Goal: Information Seeking & Learning: Learn about a topic

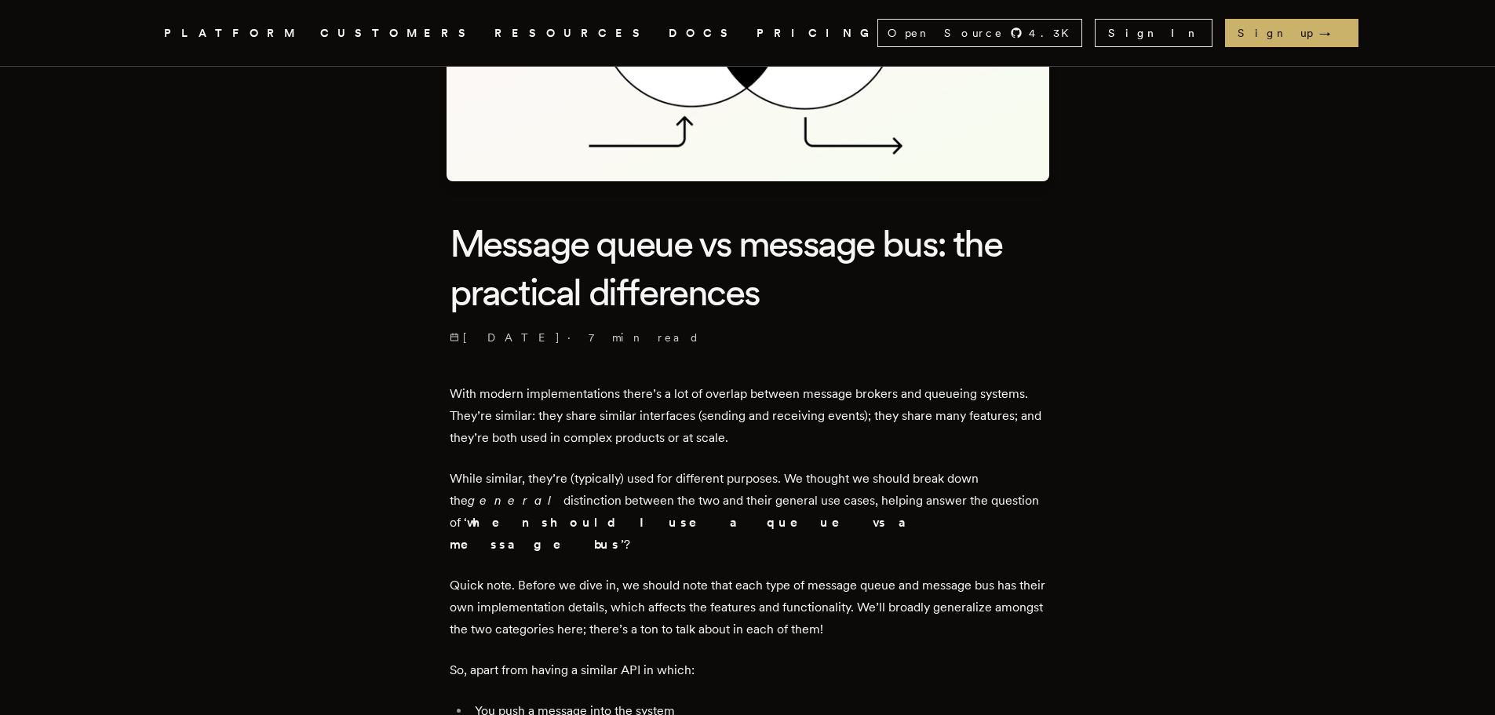
scroll to position [314, 0]
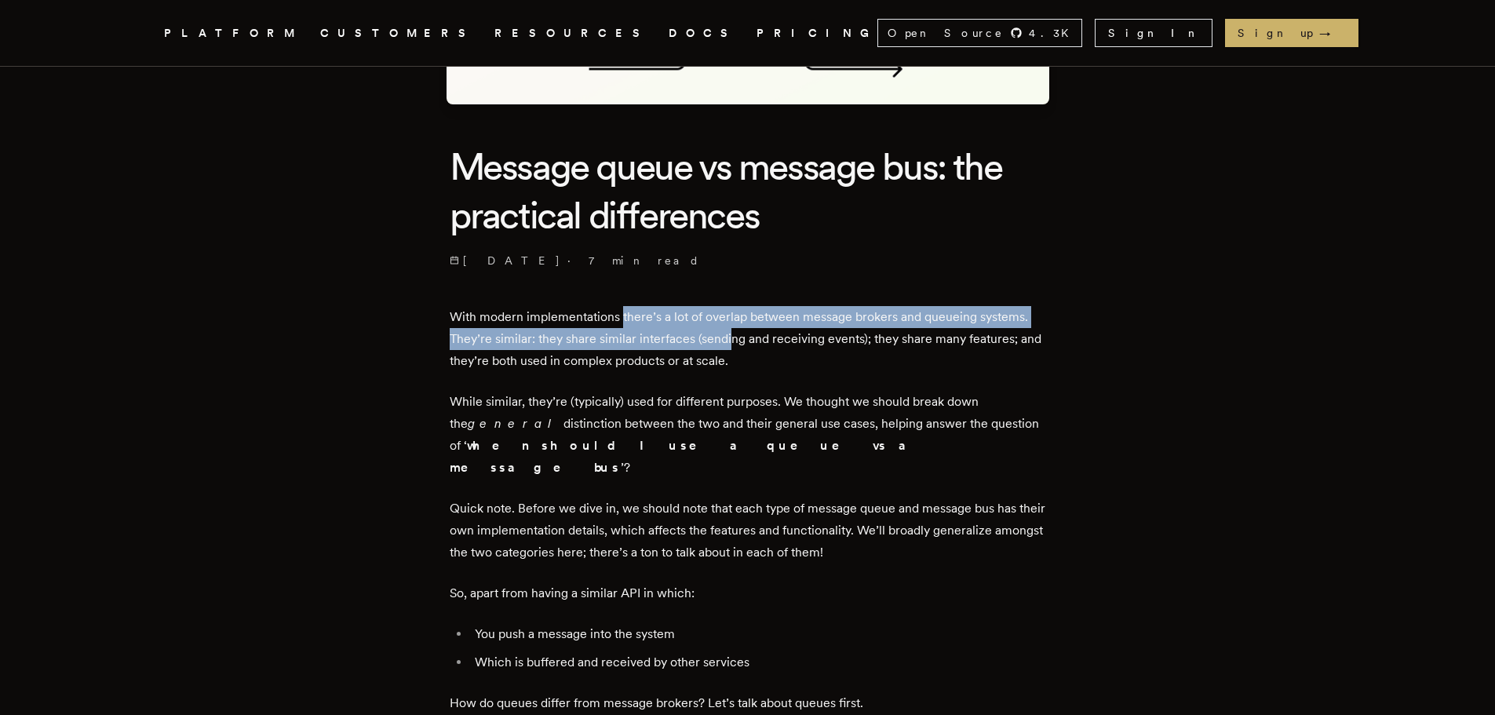
drag, startPoint x: 626, startPoint y: 312, endPoint x: 732, endPoint y: 348, distance: 111.9
click at [732, 348] on p "With modern implementations there’s a lot of overlap between message brokers an…" at bounding box center [748, 339] width 596 height 66
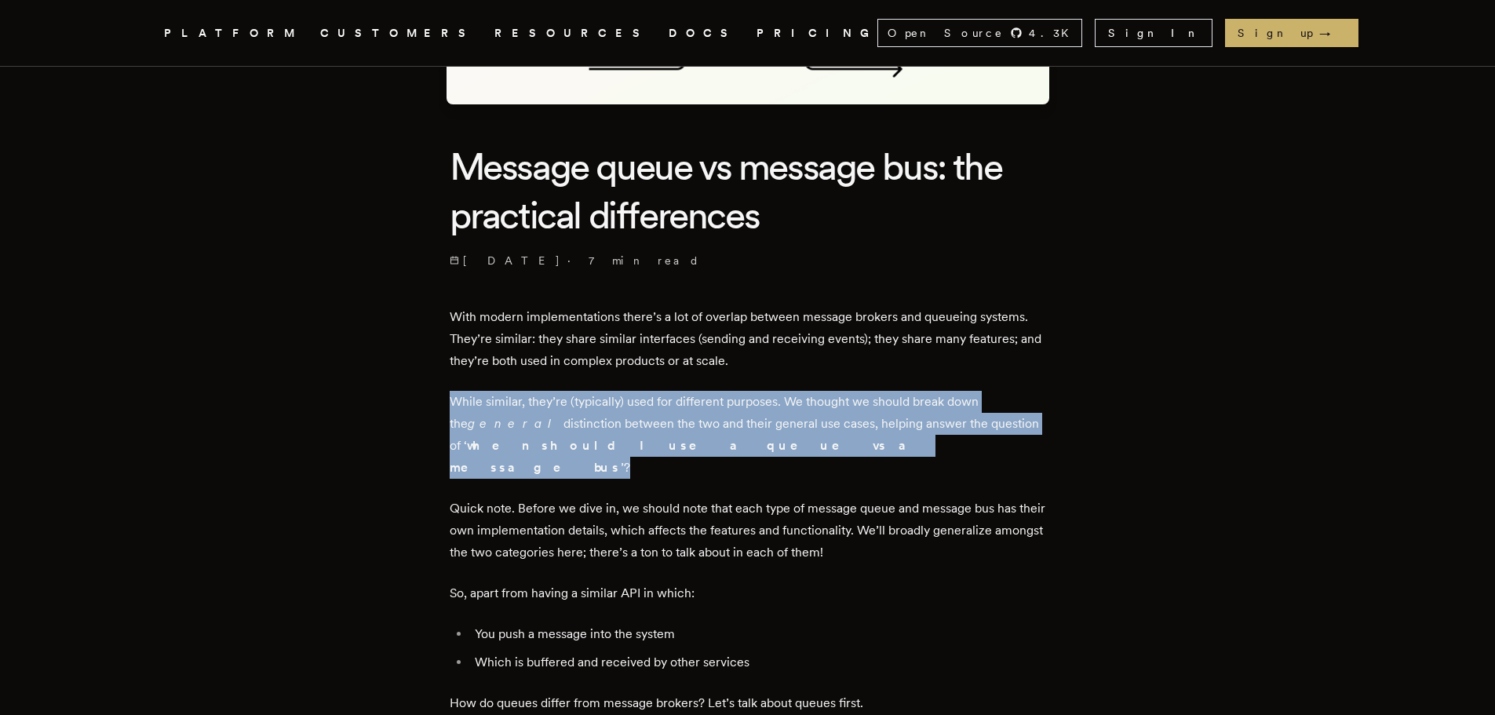
drag, startPoint x: 765, startPoint y: 357, endPoint x: 755, endPoint y: 438, distance: 81.5
click at [755, 438] on p "While similar, they’re (typically) used for different purposes. We thought we s…" at bounding box center [748, 435] width 596 height 88
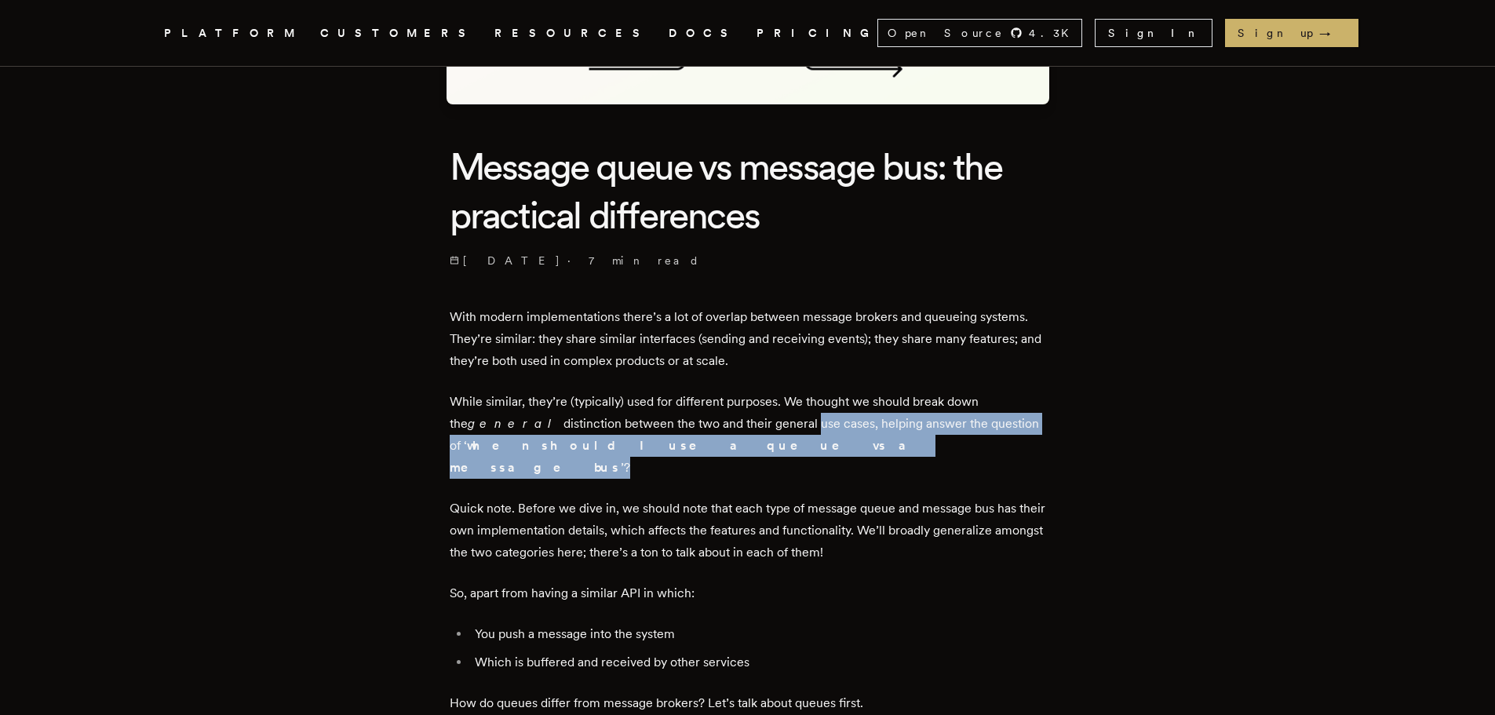
drag, startPoint x: 734, startPoint y: 445, endPoint x: 753, endPoint y: 419, distance: 32.0
click at [753, 419] on p "While similar, they’re (typically) used for different purposes. We thought we s…" at bounding box center [748, 435] width 596 height 88
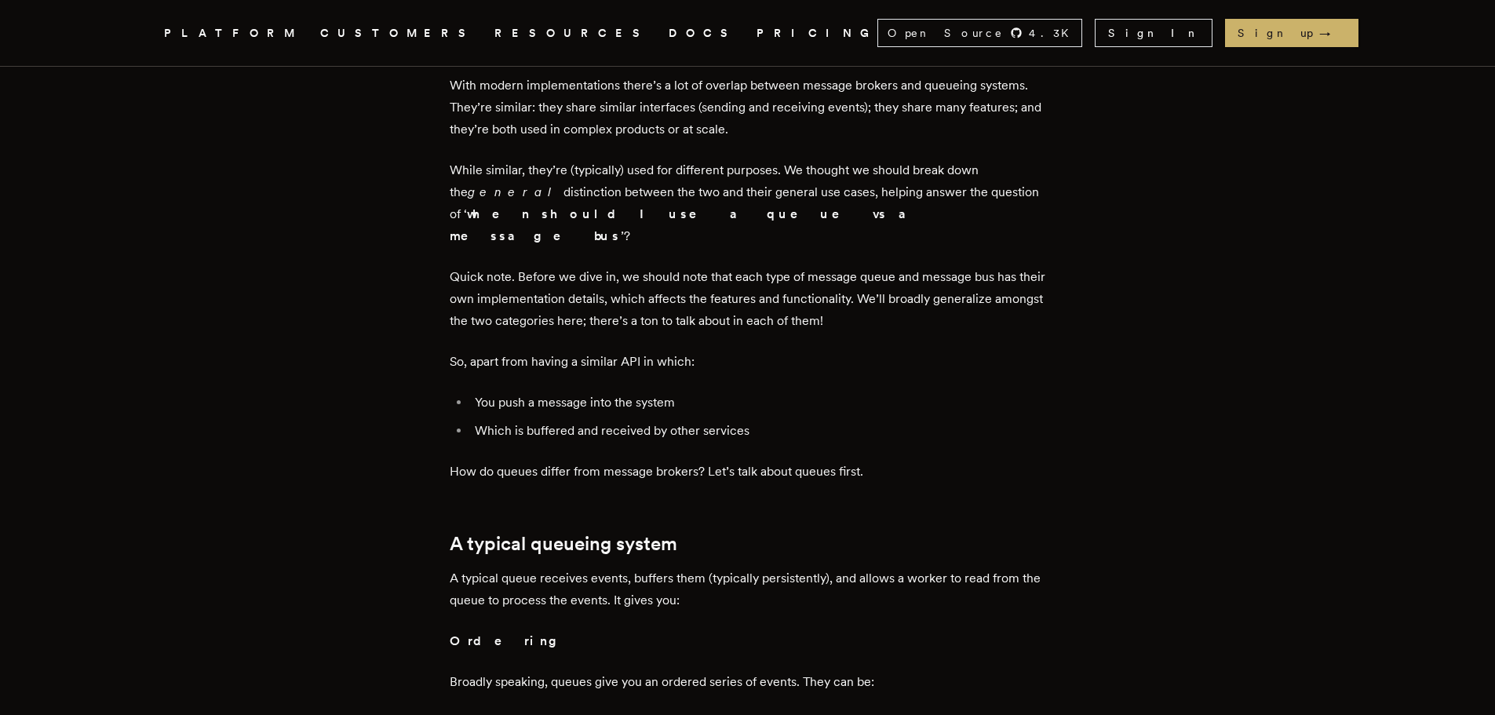
scroll to position [549, 0]
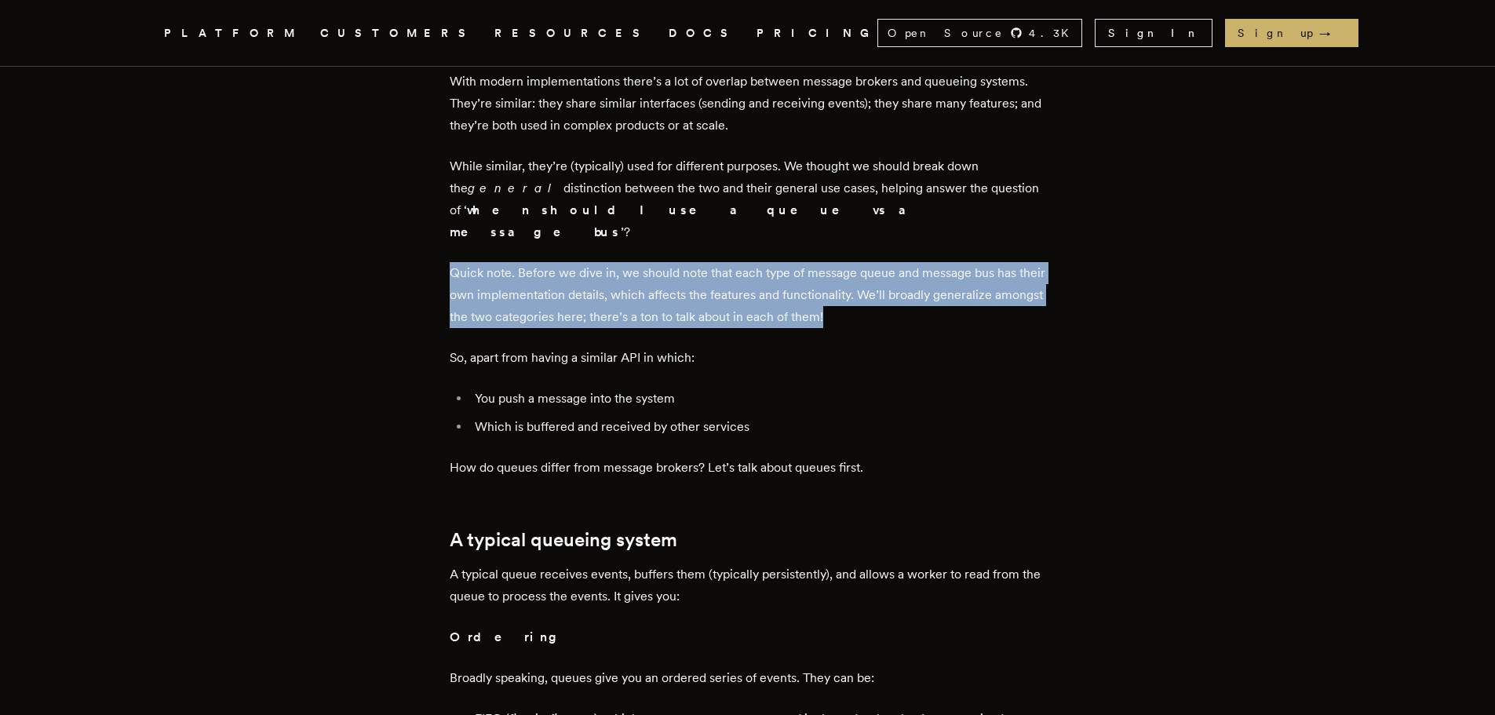
drag, startPoint x: 581, startPoint y: 261, endPoint x: 931, endPoint y: 296, distance: 351.7
click at [931, 296] on p "Quick note. Before we dive in, we should note that each type of message queue a…" at bounding box center [748, 295] width 596 height 66
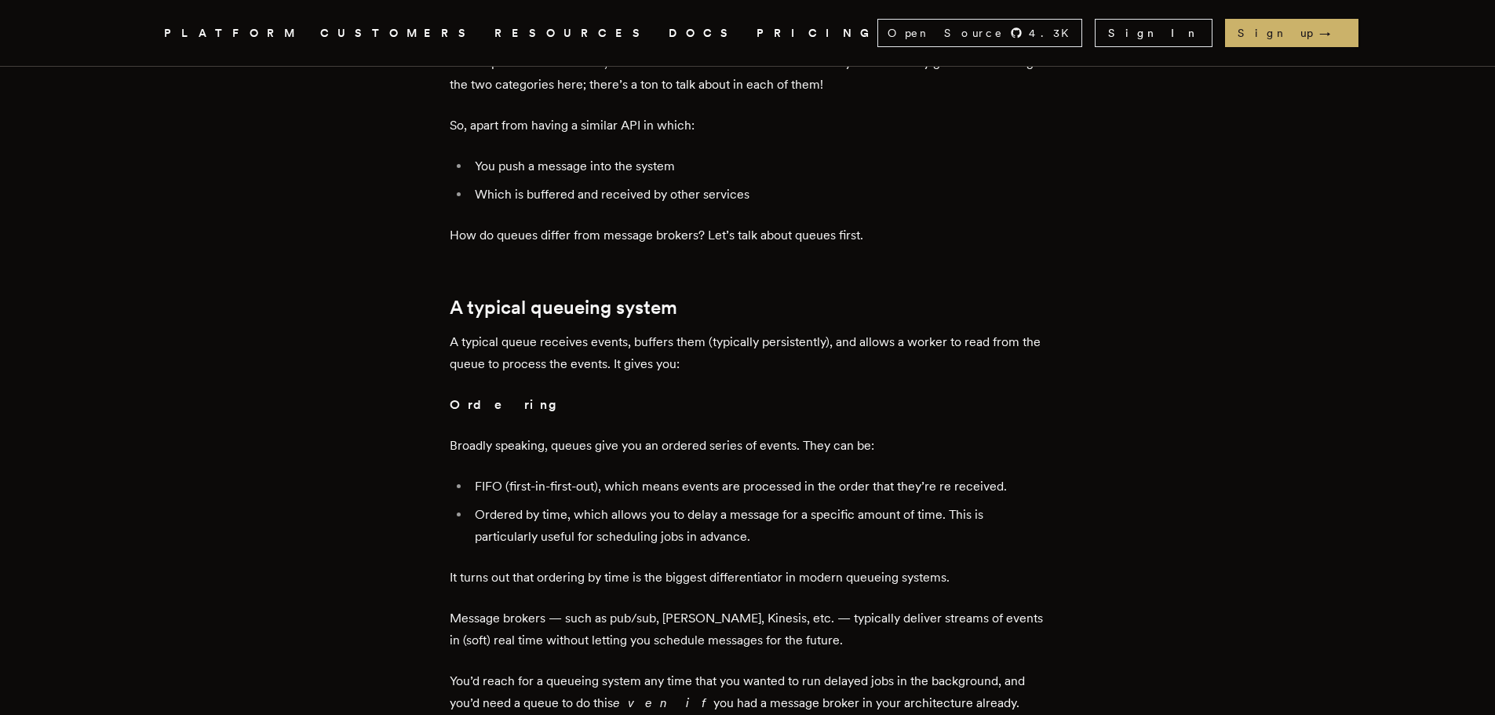
scroll to position [785, 0]
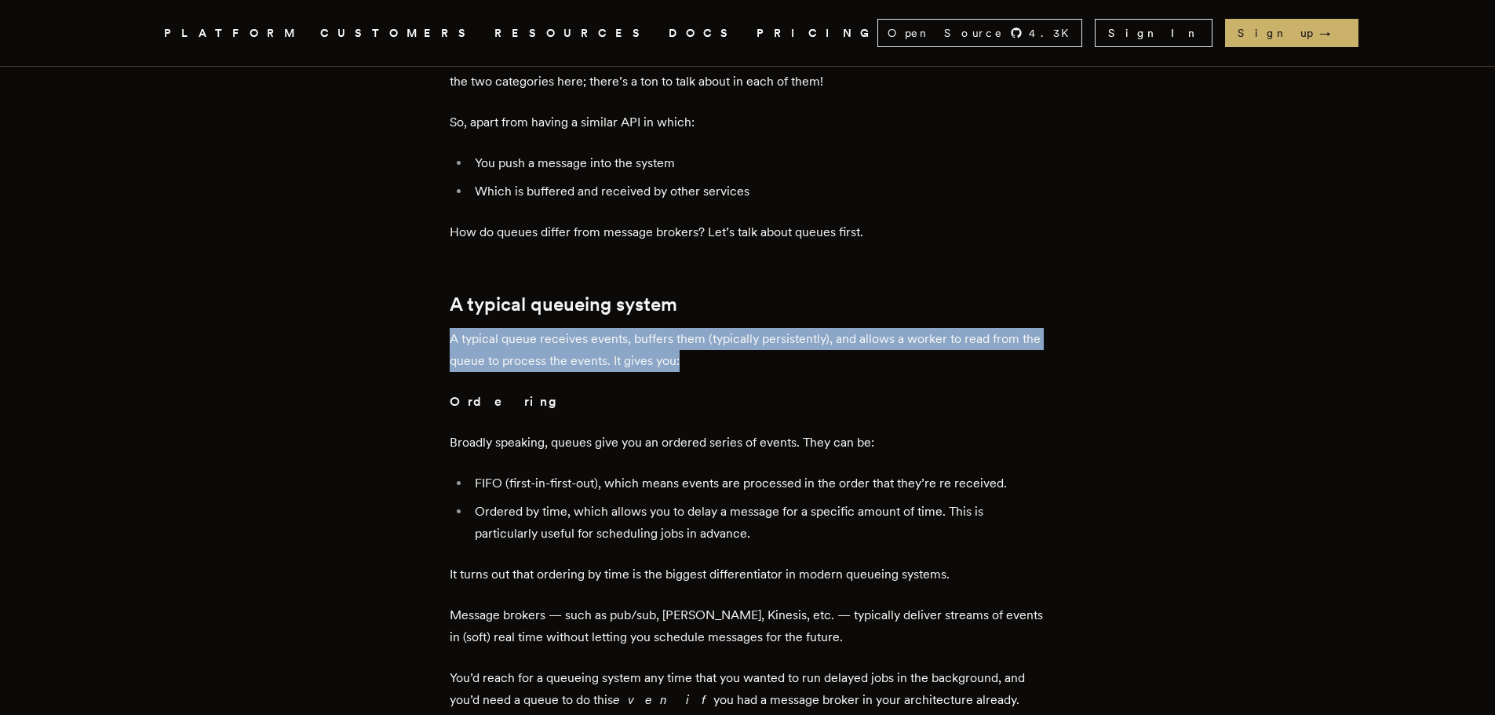
drag, startPoint x: 459, startPoint y: 316, endPoint x: 787, endPoint y: 341, distance: 328.9
click at [787, 341] on p "A typical queue receives events, buffers them (typically persistently), and all…" at bounding box center [748, 350] width 596 height 44
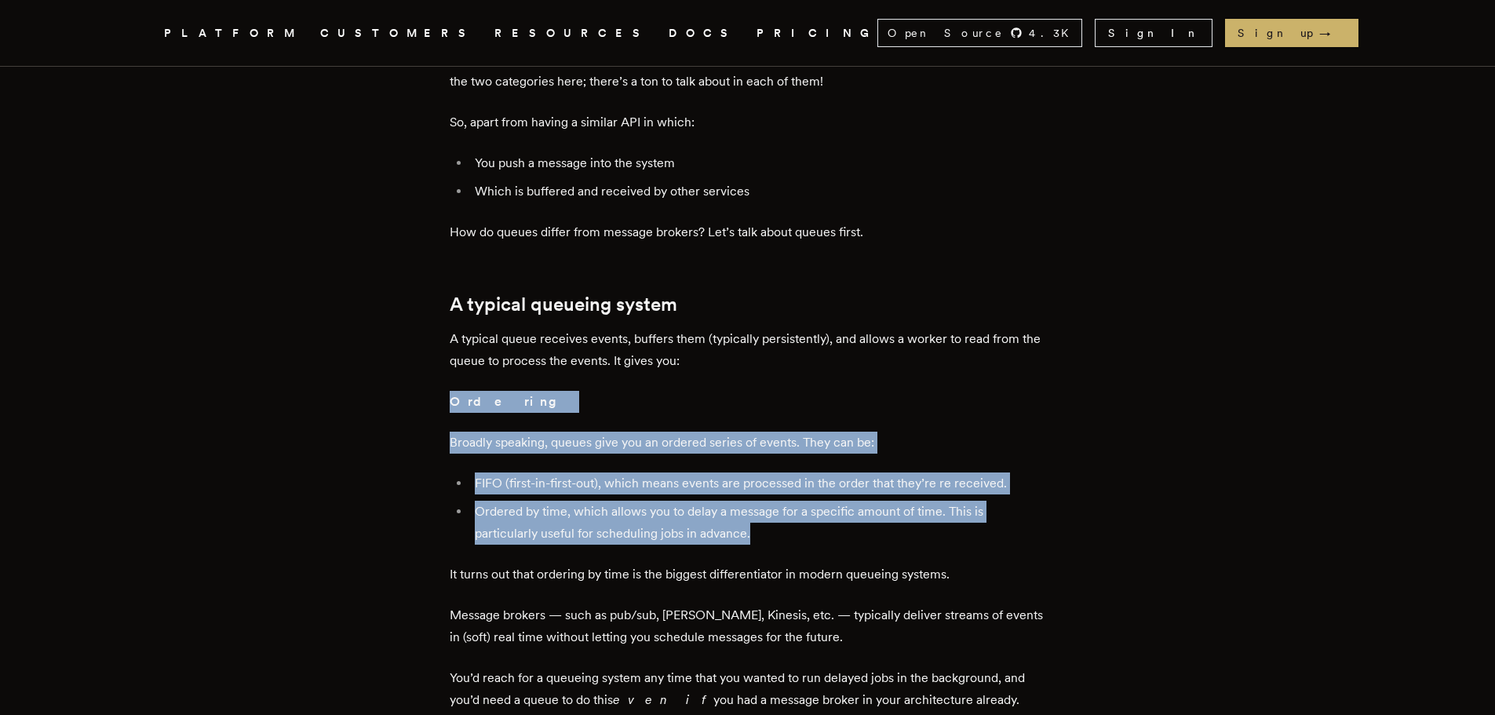
drag, startPoint x: 725, startPoint y: 334, endPoint x: 824, endPoint y: 520, distance: 211.3
click at [824, 520] on li "Ordered by time, which allows you to delay a message for a specific amount of t…" at bounding box center [758, 523] width 576 height 44
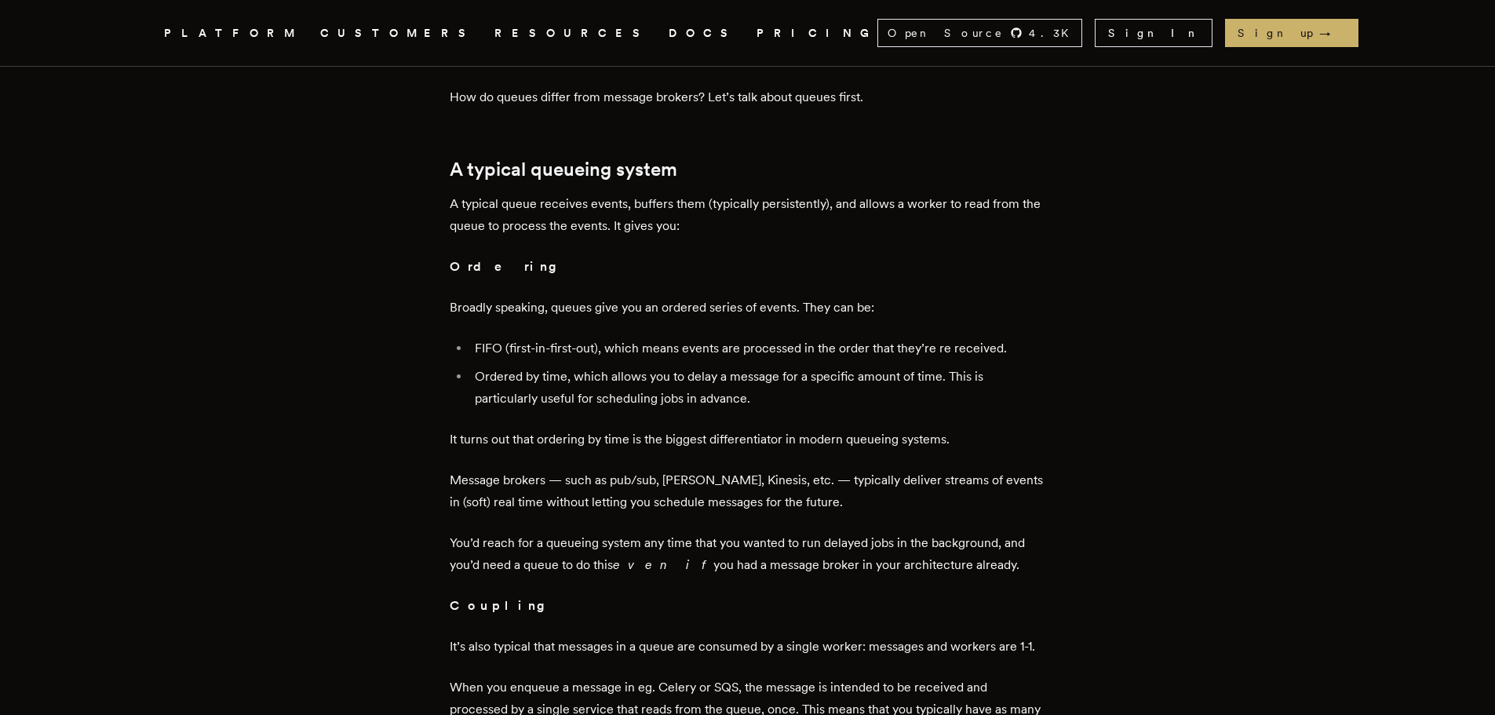
scroll to position [942, 0]
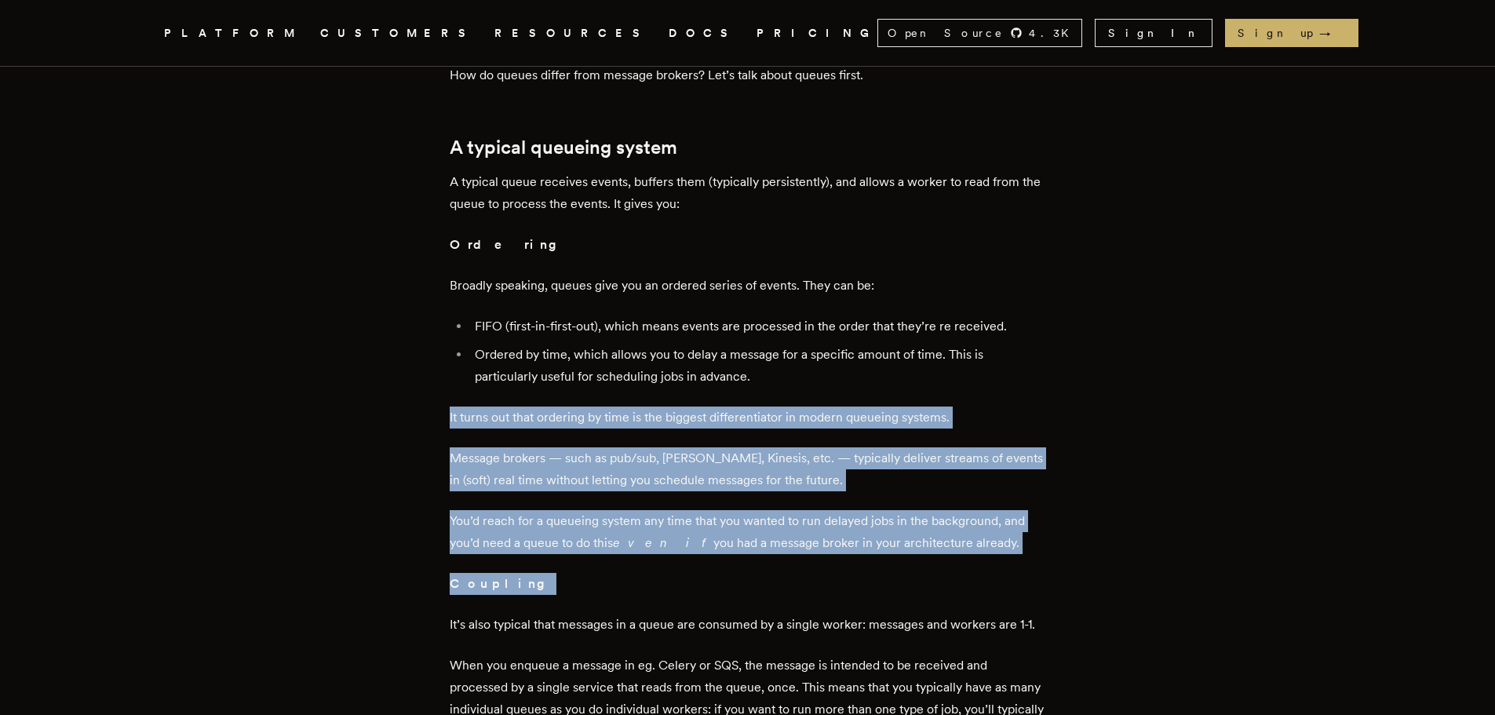
drag, startPoint x: 757, startPoint y: 356, endPoint x: 1052, endPoint y: 533, distance: 343.9
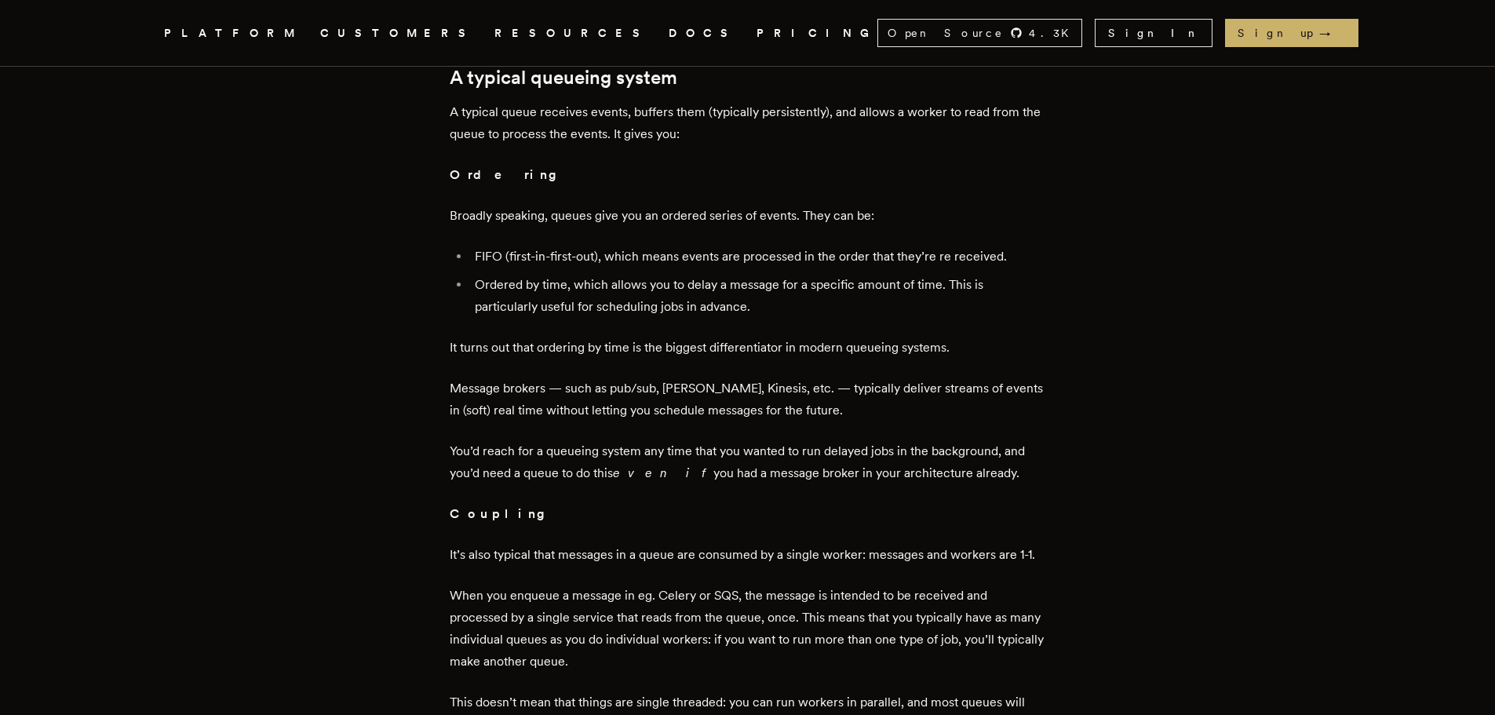
scroll to position [1020, 0]
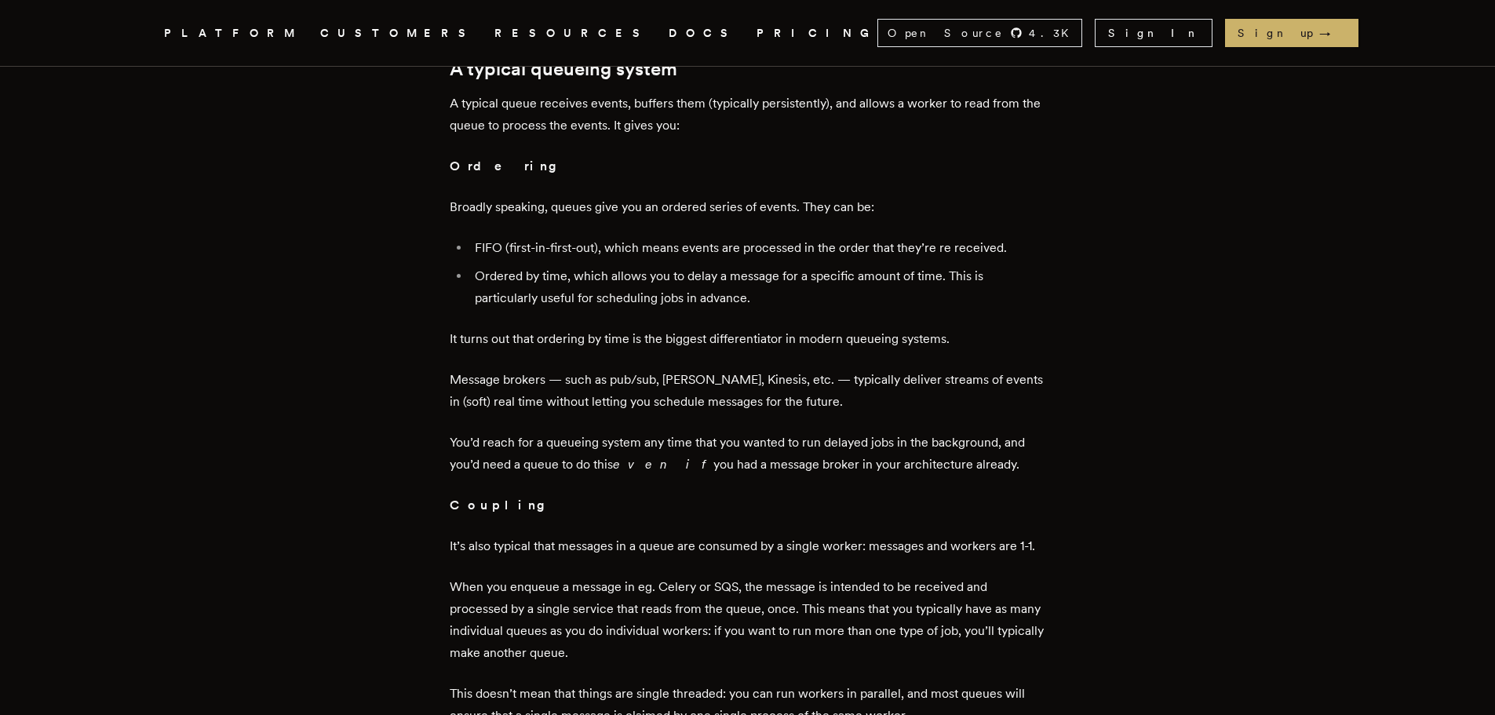
drag, startPoint x: 901, startPoint y: 443, endPoint x: 441, endPoint y: 418, distance: 460.6
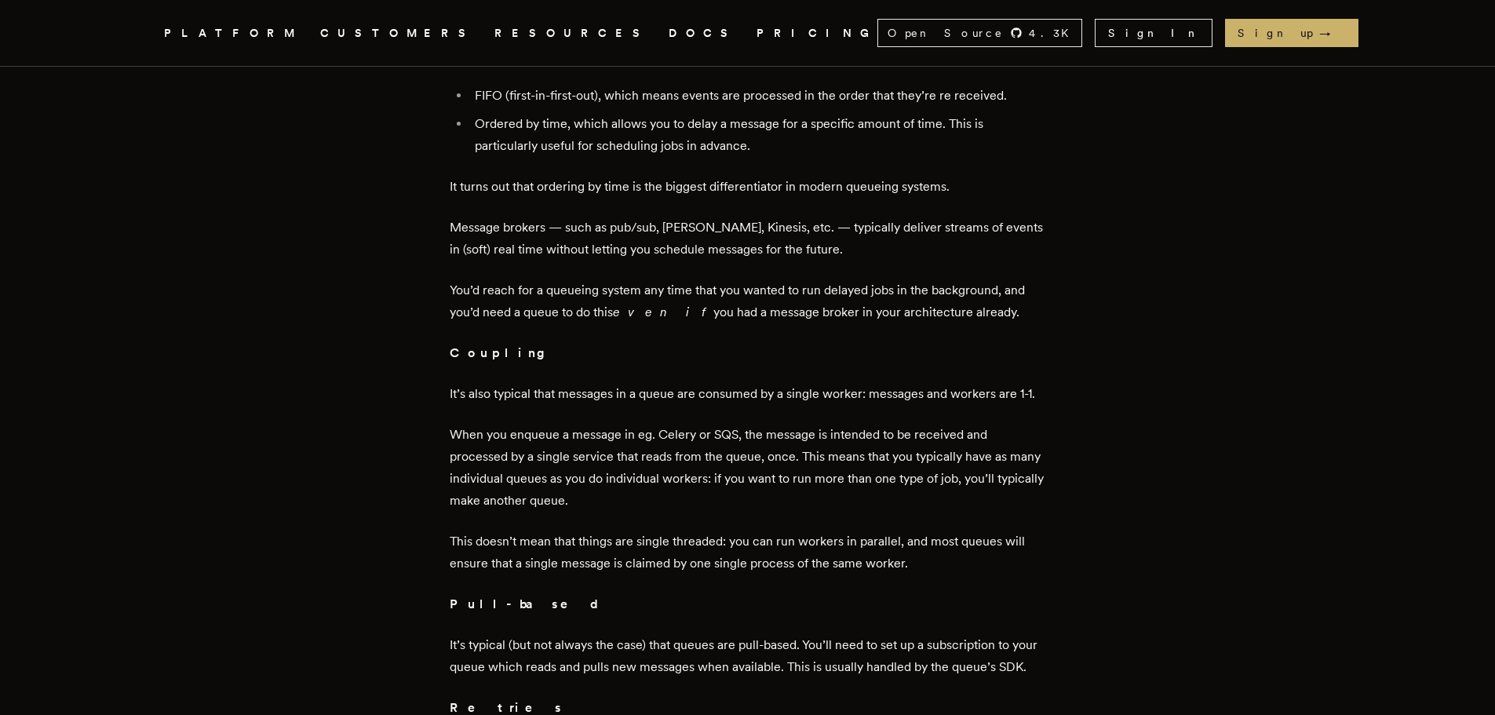
scroll to position [1177, 0]
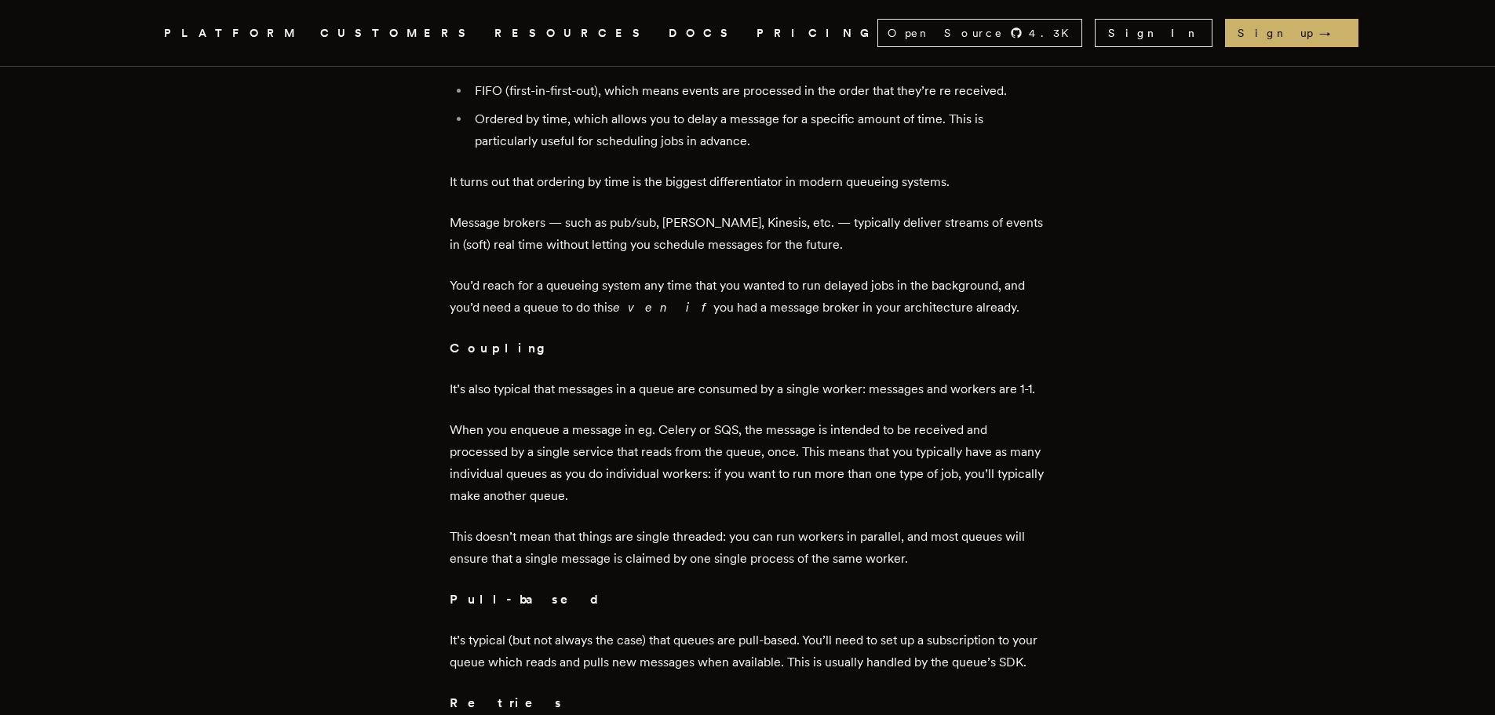
click at [1001, 286] on p "You’d reach for a queueing system any time that you wanted to run delayed jobs …" at bounding box center [748, 297] width 596 height 44
drag, startPoint x: 996, startPoint y: 286, endPoint x: 407, endPoint y: 422, distance: 605.0
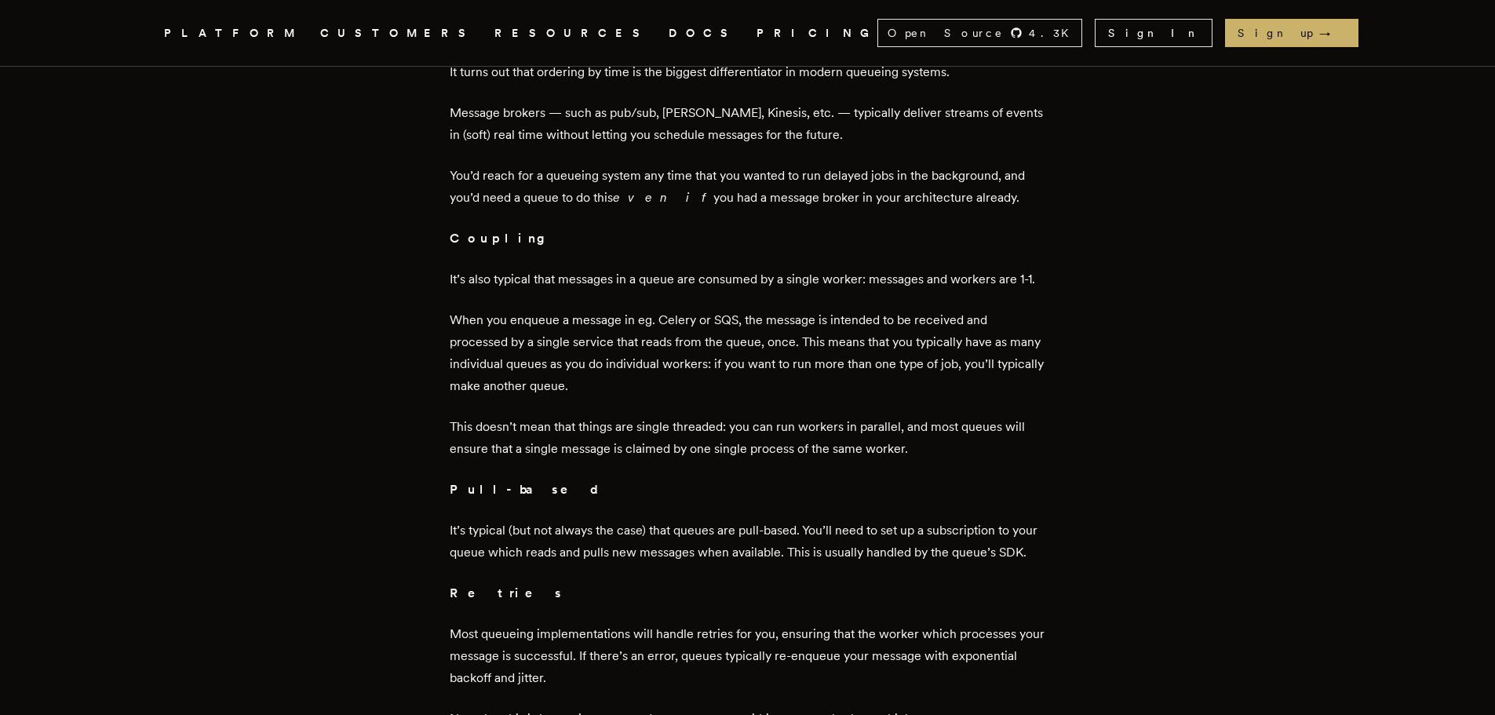
scroll to position [1334, 0]
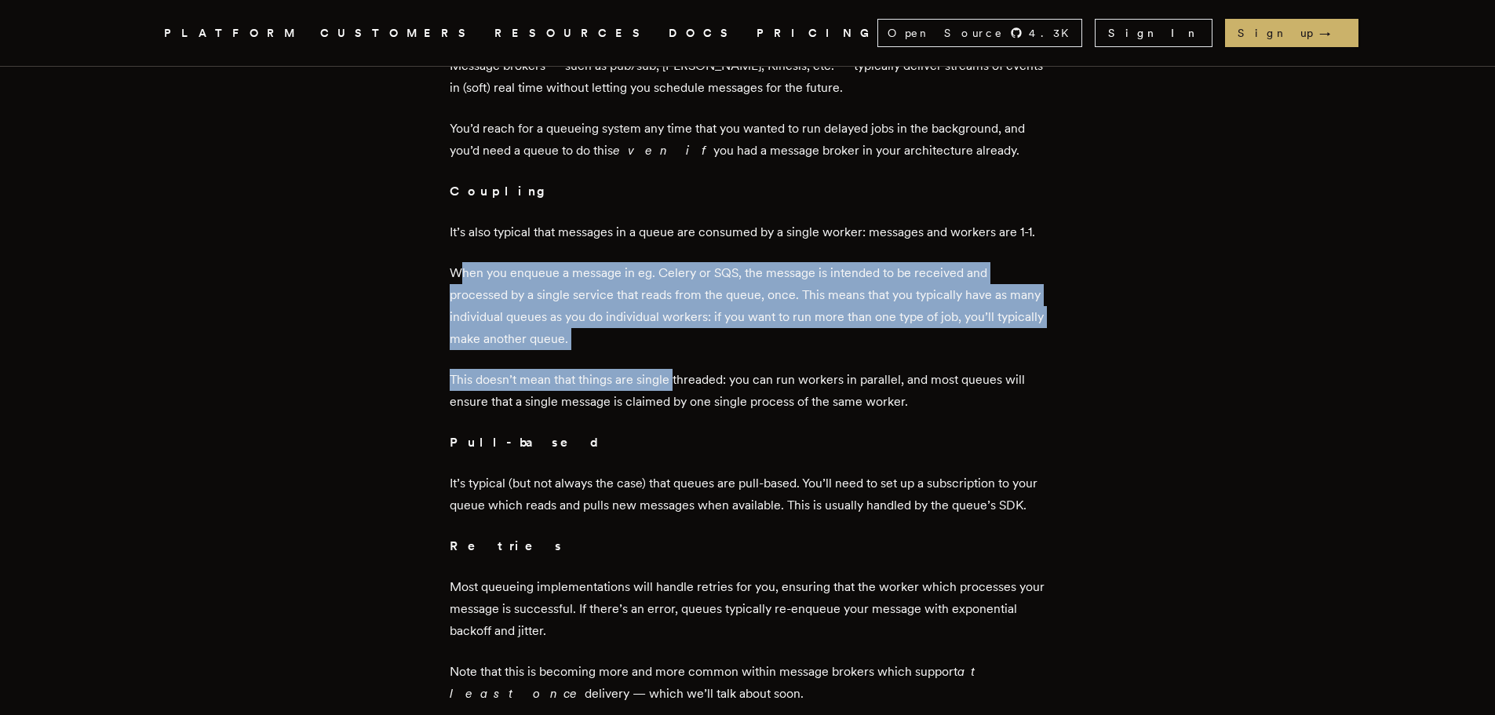
drag, startPoint x: 676, startPoint y: 329, endPoint x: 465, endPoint y: 251, distance: 225.7
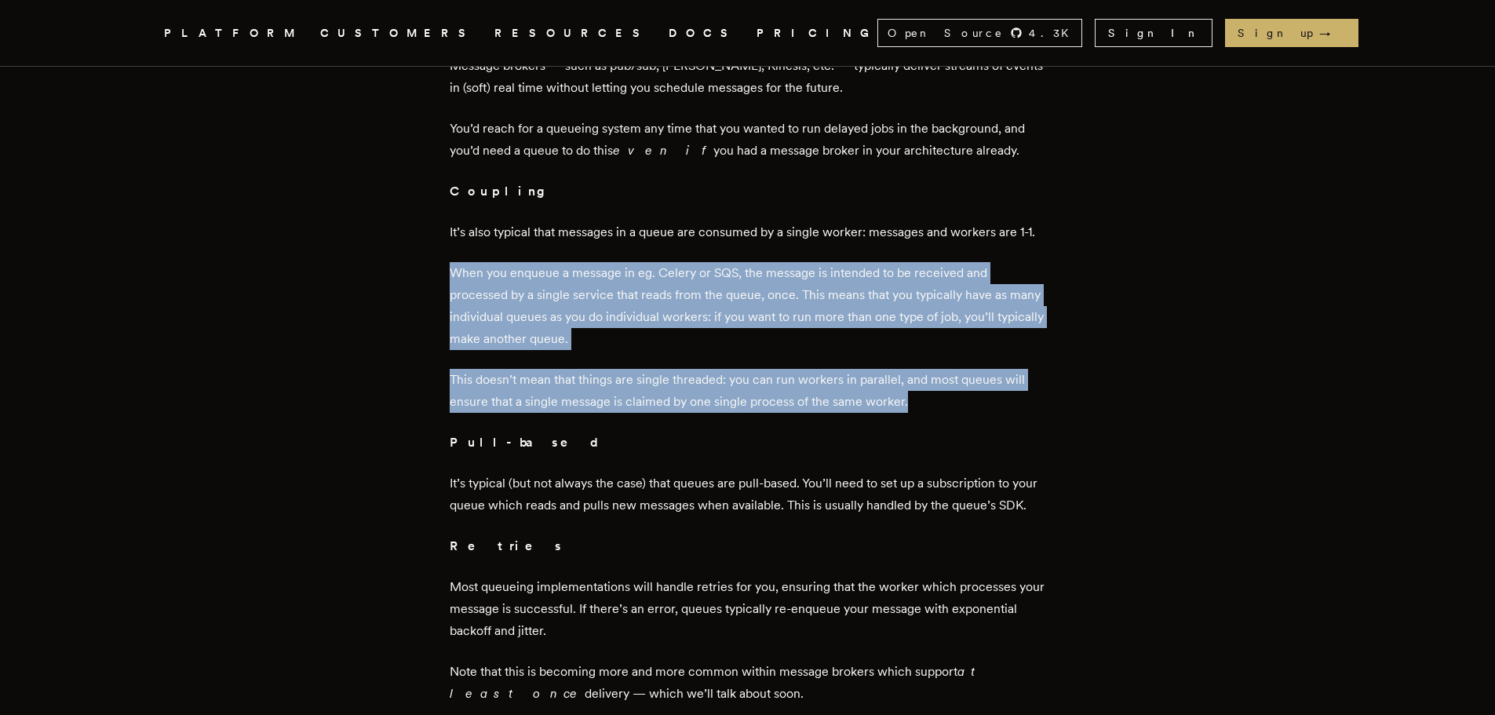
drag, startPoint x: 437, startPoint y: 235, endPoint x: 1048, endPoint y: 384, distance: 628.5
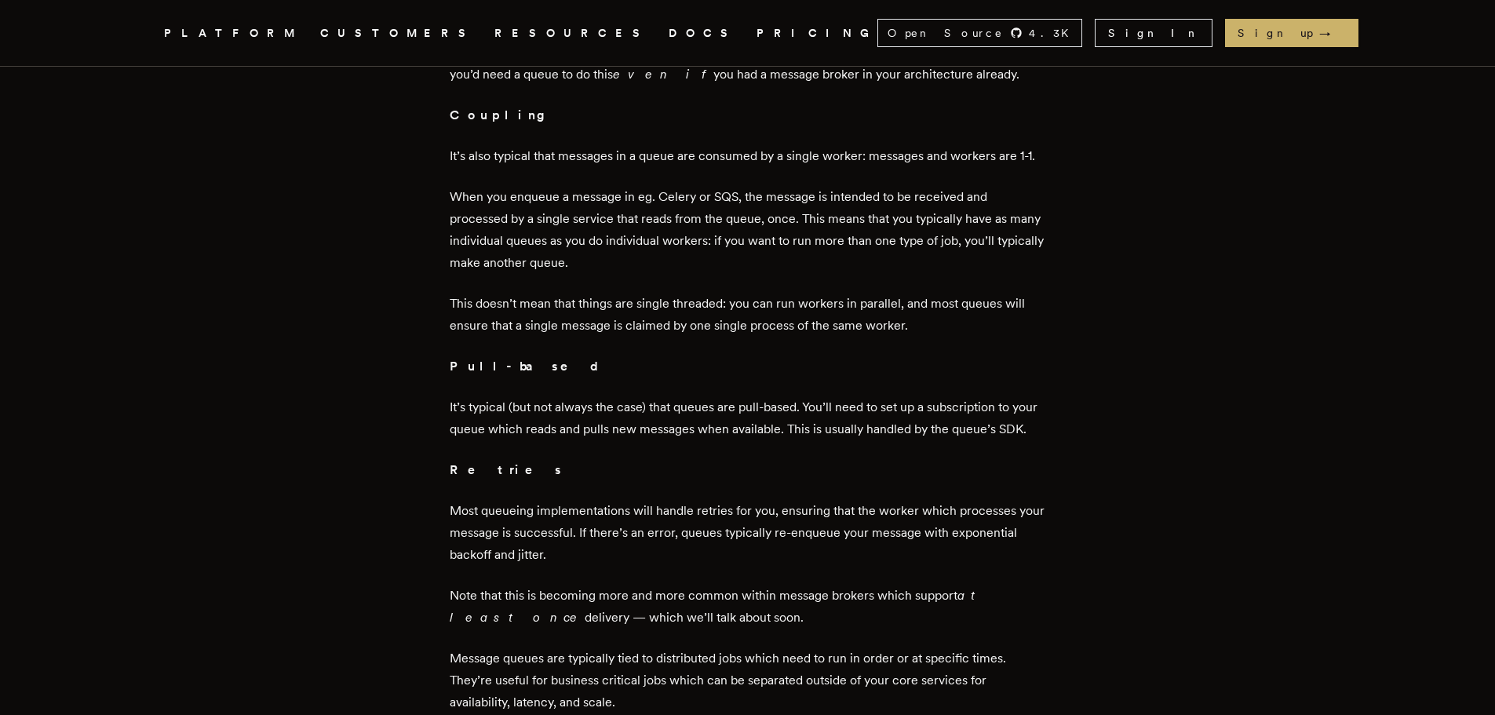
scroll to position [1413, 0]
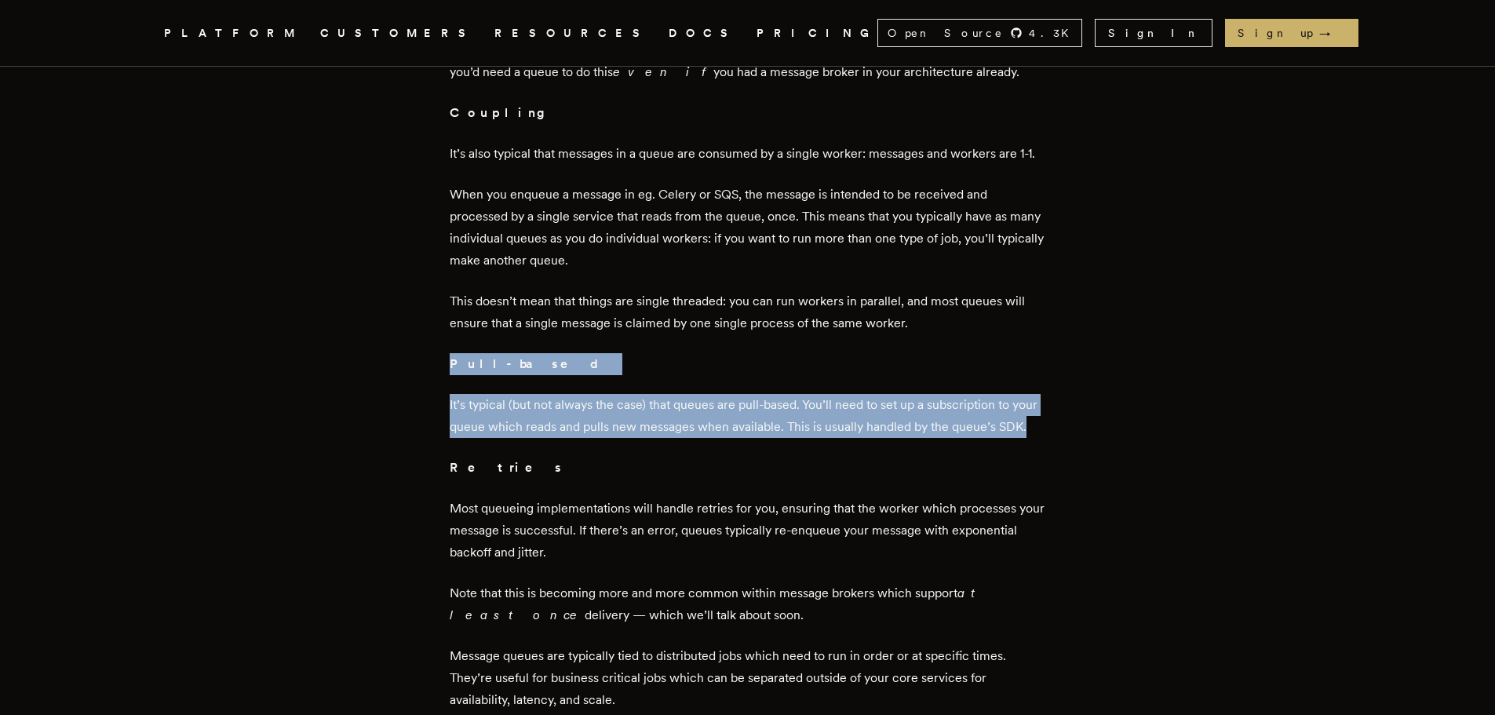
drag, startPoint x: 454, startPoint y: 334, endPoint x: 629, endPoint y: 420, distance: 195.5
click at [629, 420] on main "Message queue vs message bus: the practical differences [DATE] · 7 min read Wit…" at bounding box center [748, 726] width 628 height 4144
click at [629, 420] on p "It’s typical (but not always the case) that queues are pull-based. You’ll need …" at bounding box center [748, 416] width 596 height 44
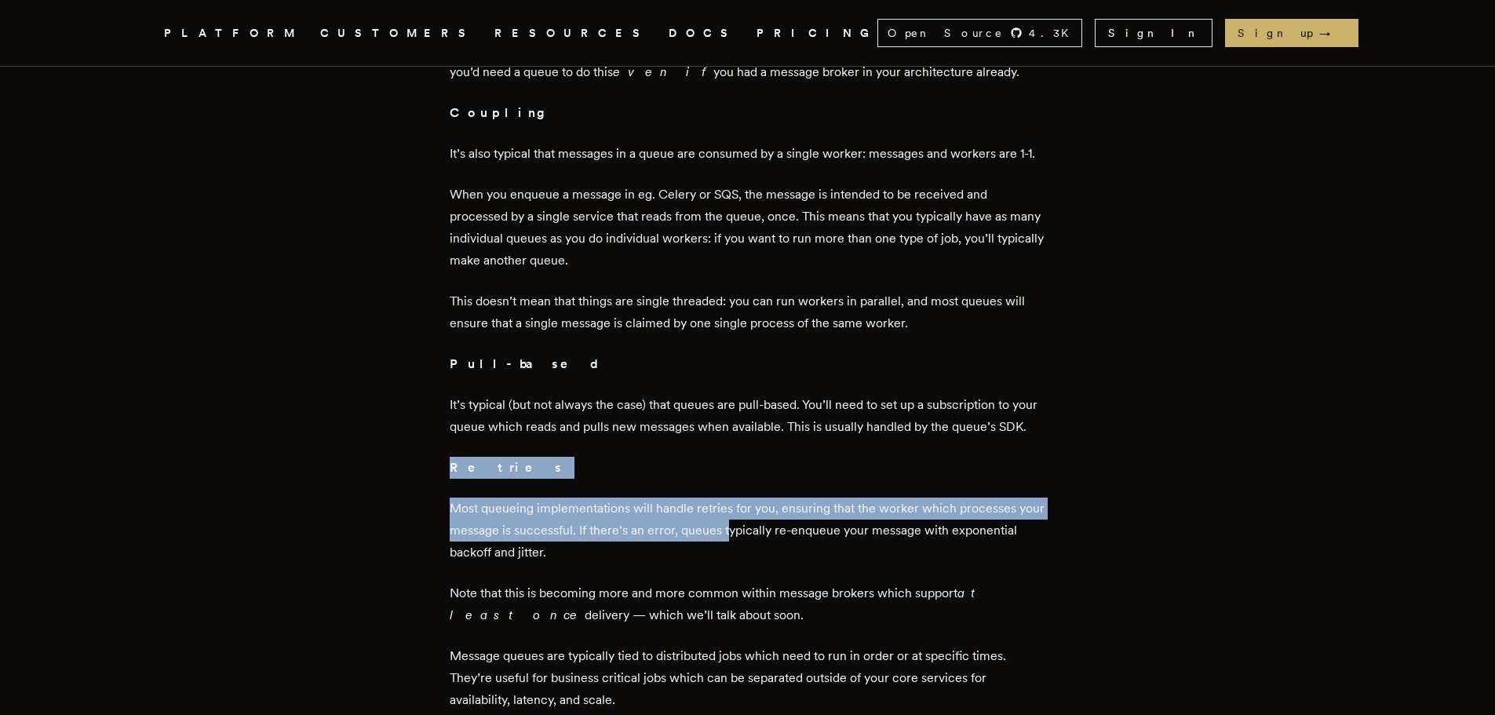
drag, startPoint x: 491, startPoint y: 403, endPoint x: 760, endPoint y: 541, distance: 302.2
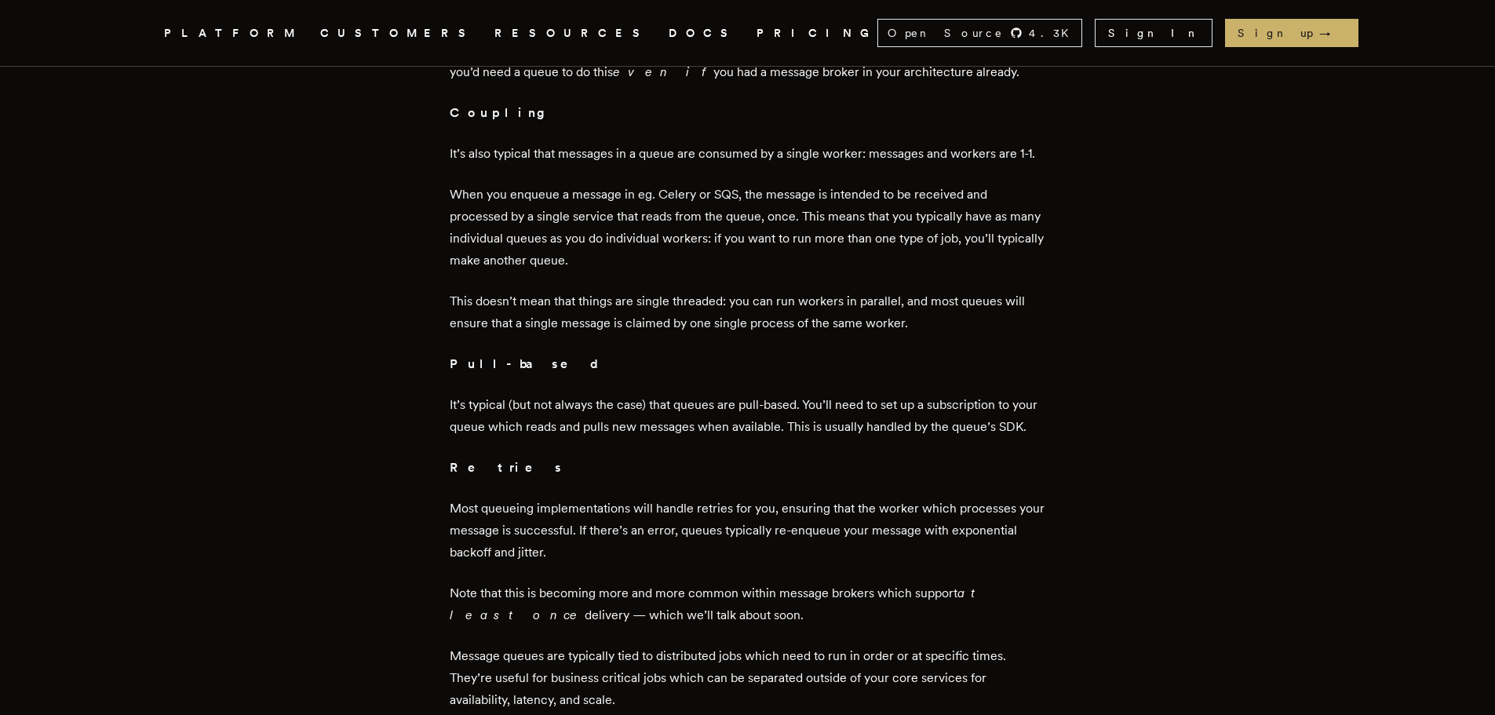
click at [689, 547] on p "Most queueing implementations will handle retries for you, ensuring that the wo…" at bounding box center [748, 531] width 596 height 66
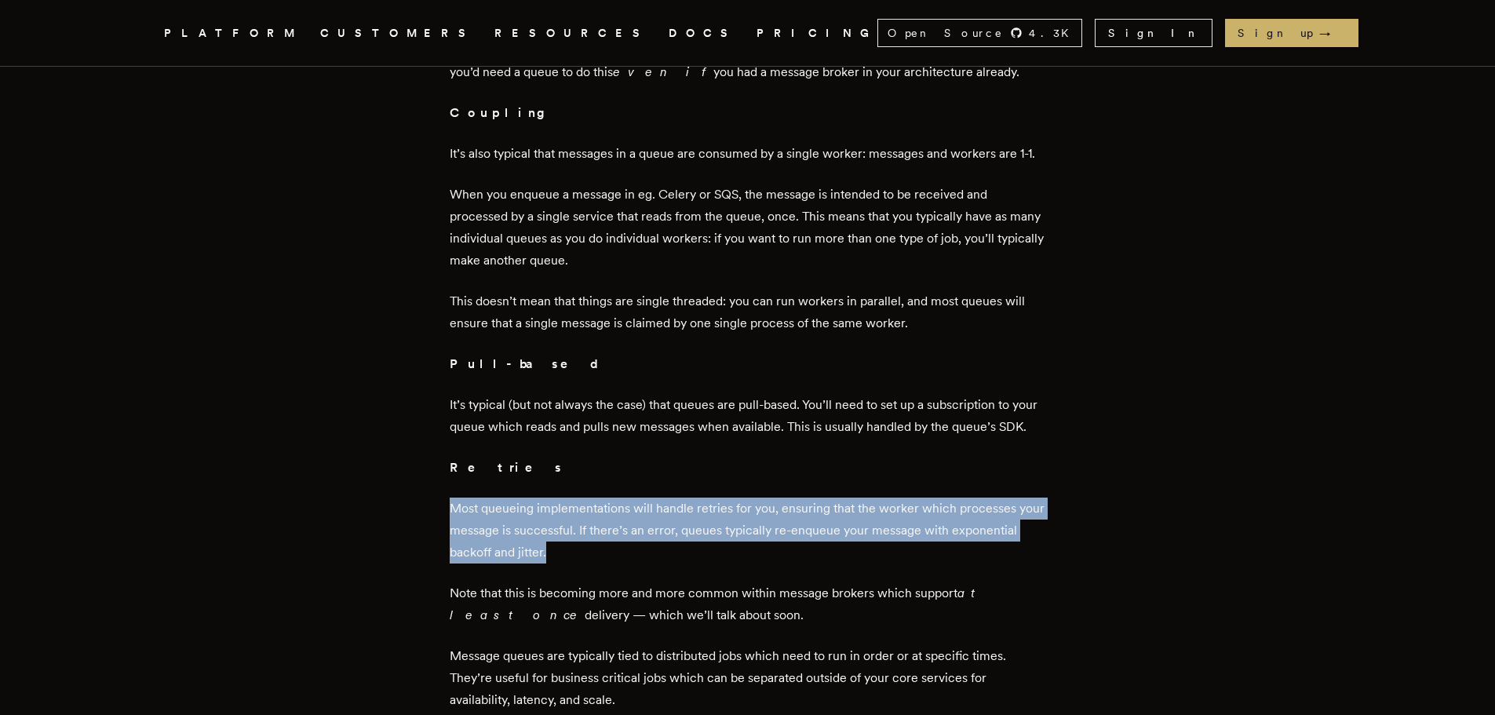
drag, startPoint x: 659, startPoint y: 550, endPoint x: 457, endPoint y: 493, distance: 210.4
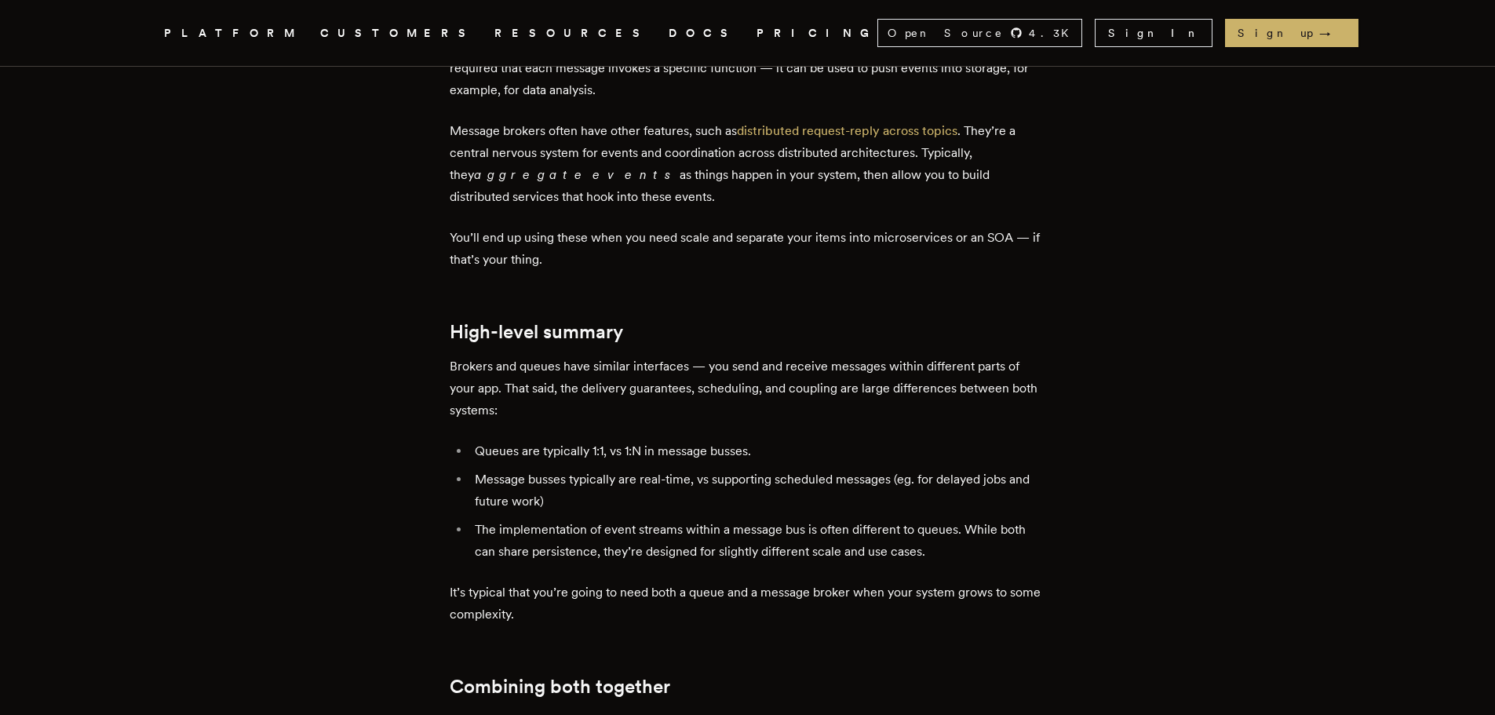
scroll to position [3139, 0]
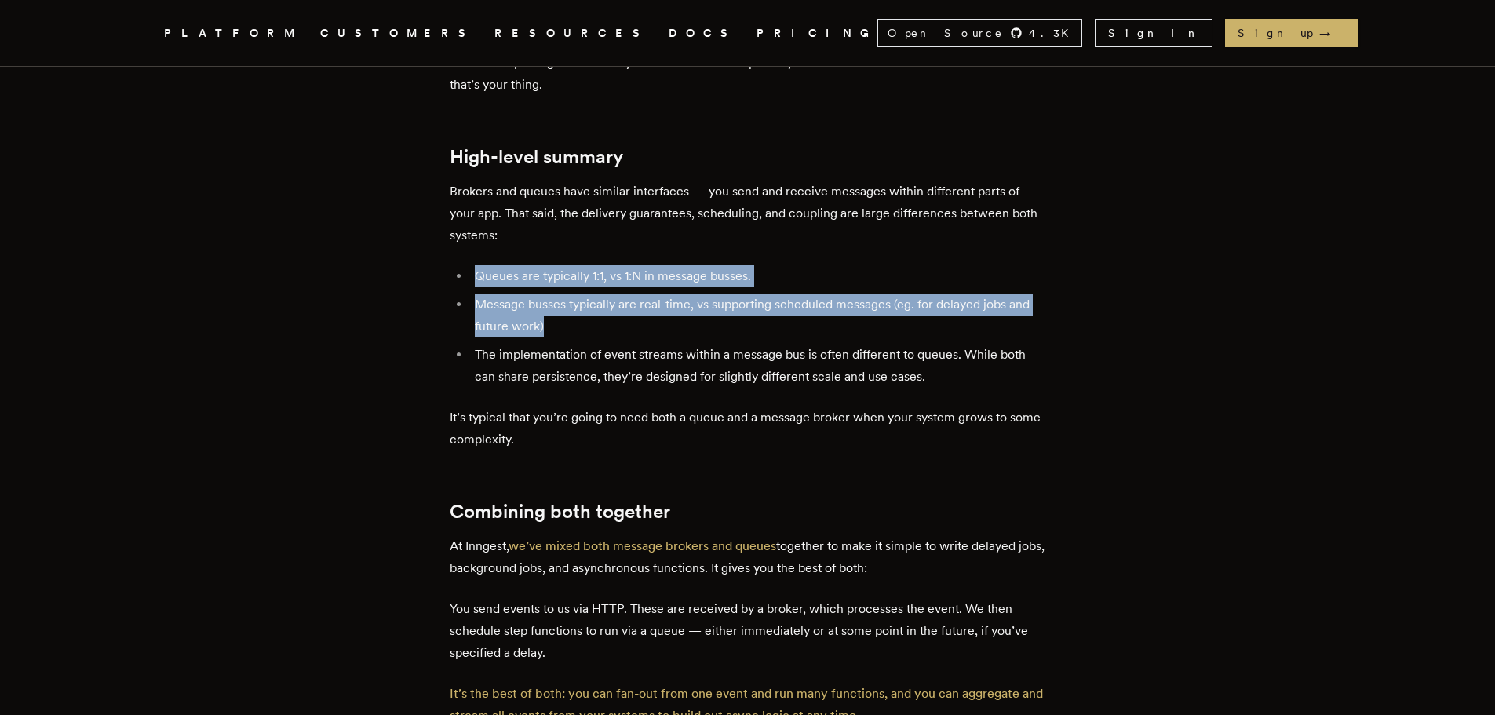
drag, startPoint x: 482, startPoint y: 272, endPoint x: 836, endPoint y: 334, distance: 359.2
click at [836, 334] on ul "Queues are typically 1:1, vs 1:N in message busses. Message busses typically ar…" at bounding box center [748, 326] width 596 height 122
click at [654, 326] on li "Message busses typically are real-time, vs supporting scheduled messages (eg. f…" at bounding box center [758, 316] width 576 height 44
drag, startPoint x: 415, startPoint y: 290, endPoint x: 558, endPoint y: 325, distance: 147.1
click at [558, 325] on li "Message busses typically are real-time, vs supporting scheduled messages (eg. f…" at bounding box center [758, 316] width 576 height 44
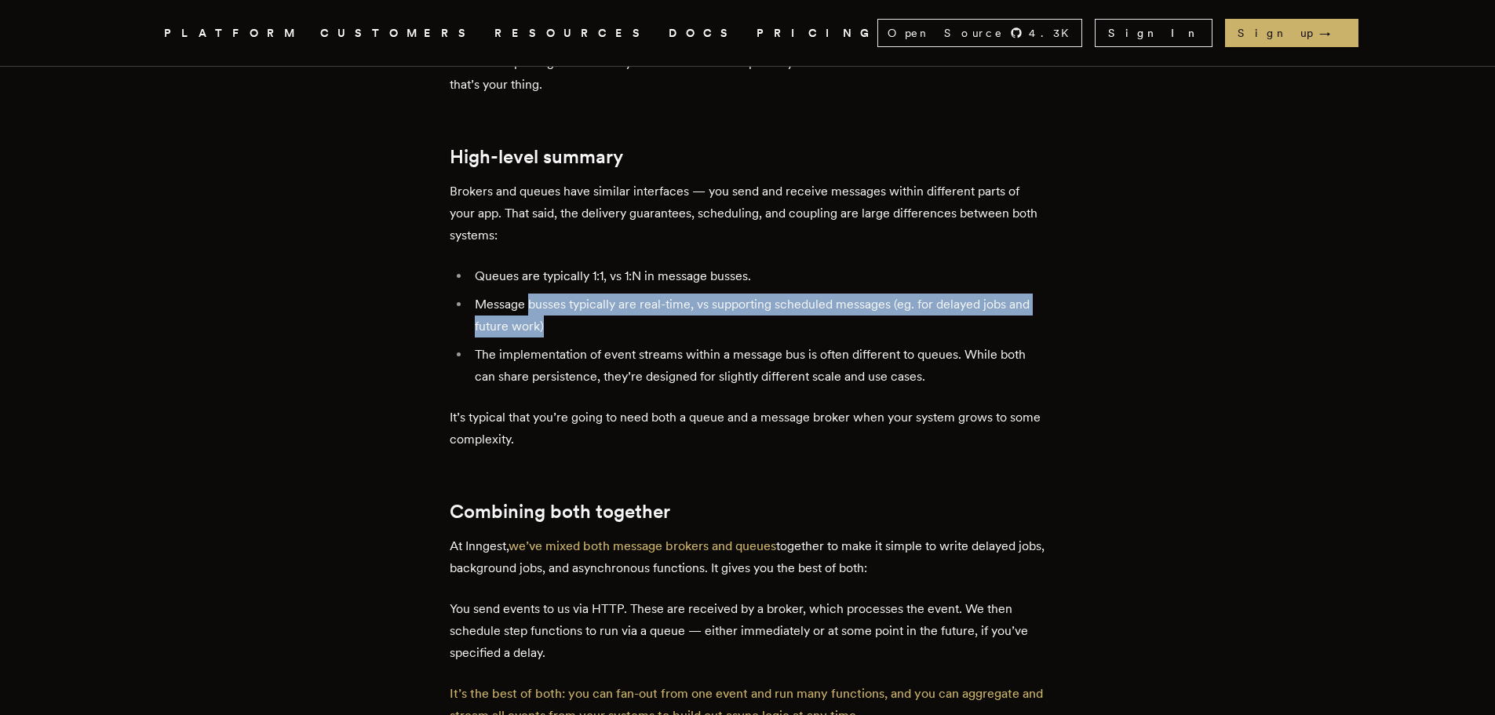
click at [610, 326] on li "Message busses typically are real-time, vs supporting scheduled messages (eg. f…" at bounding box center [758, 316] width 576 height 44
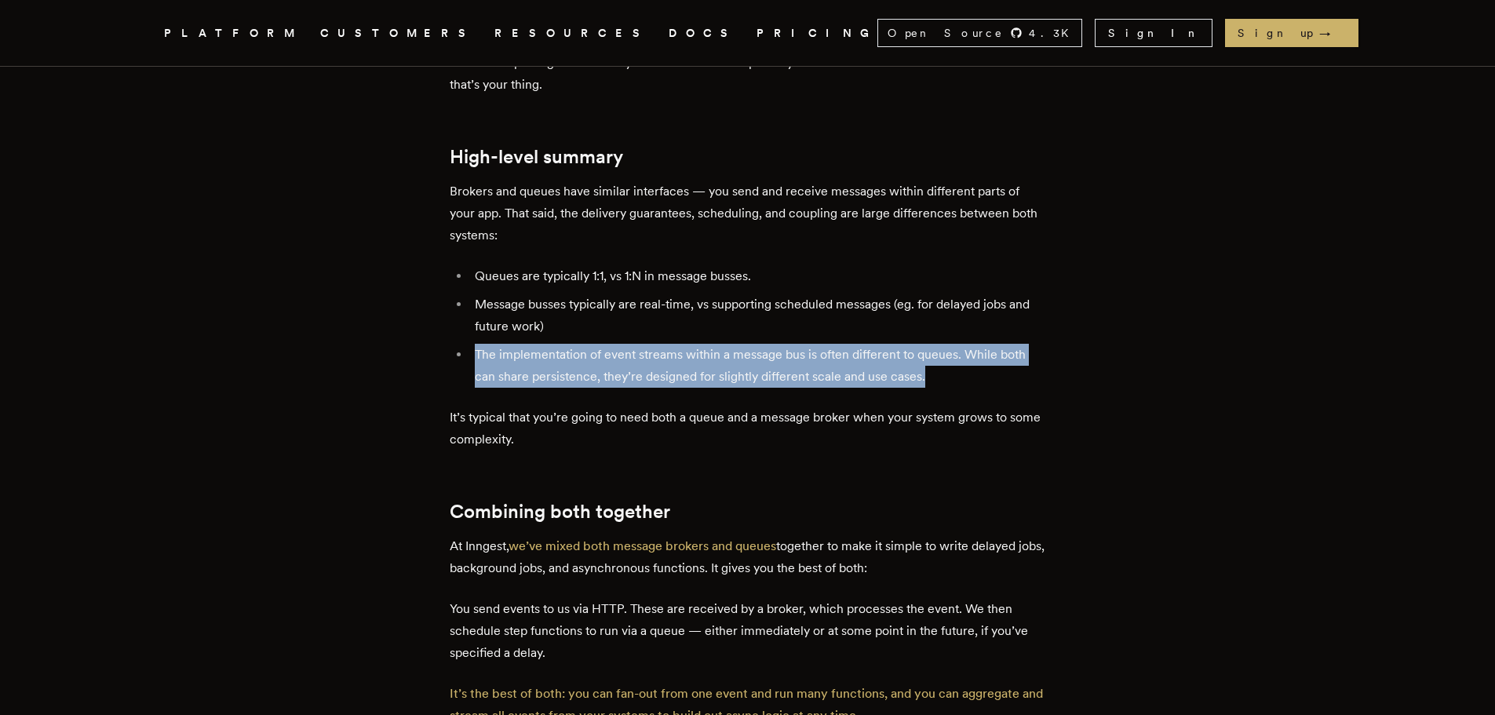
drag, startPoint x: 631, startPoint y: 326, endPoint x: 1074, endPoint y: 387, distance: 446.8
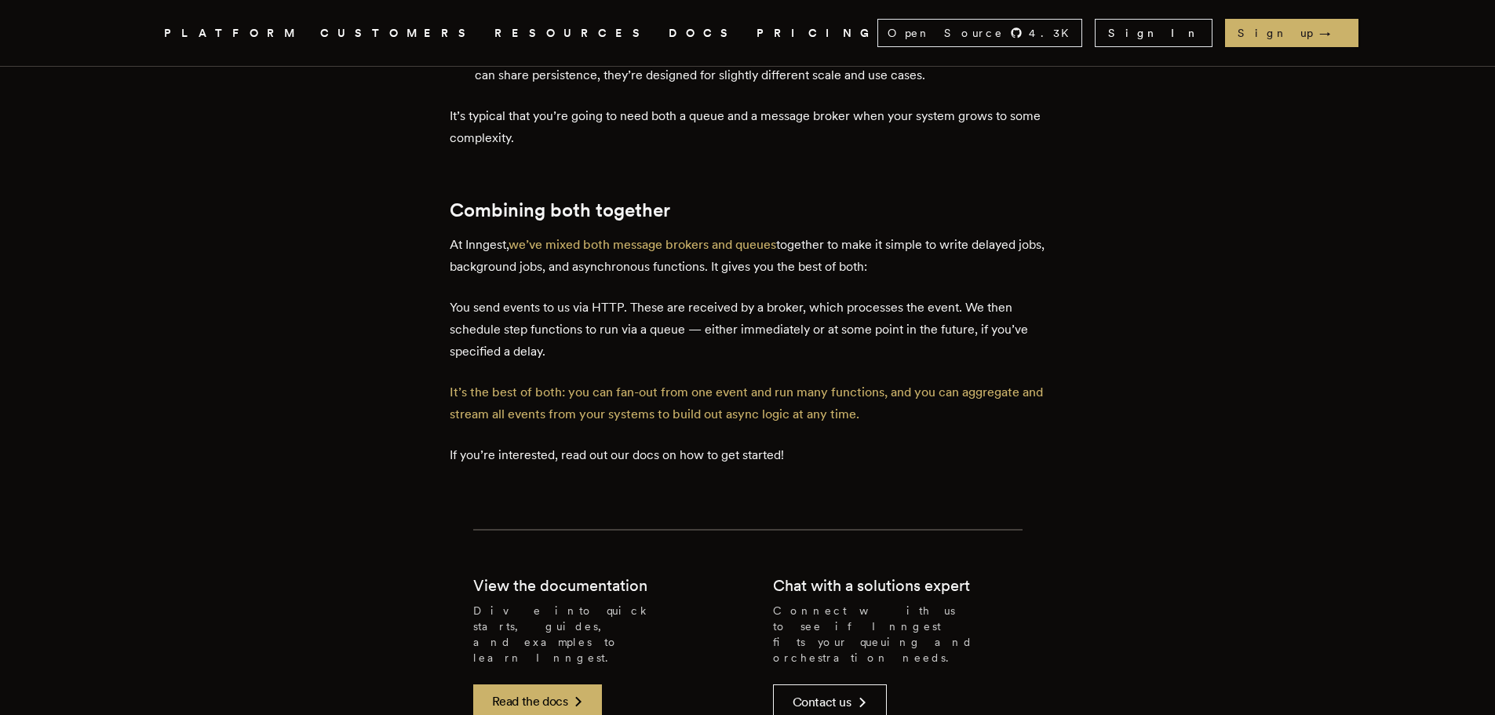
scroll to position [3453, 0]
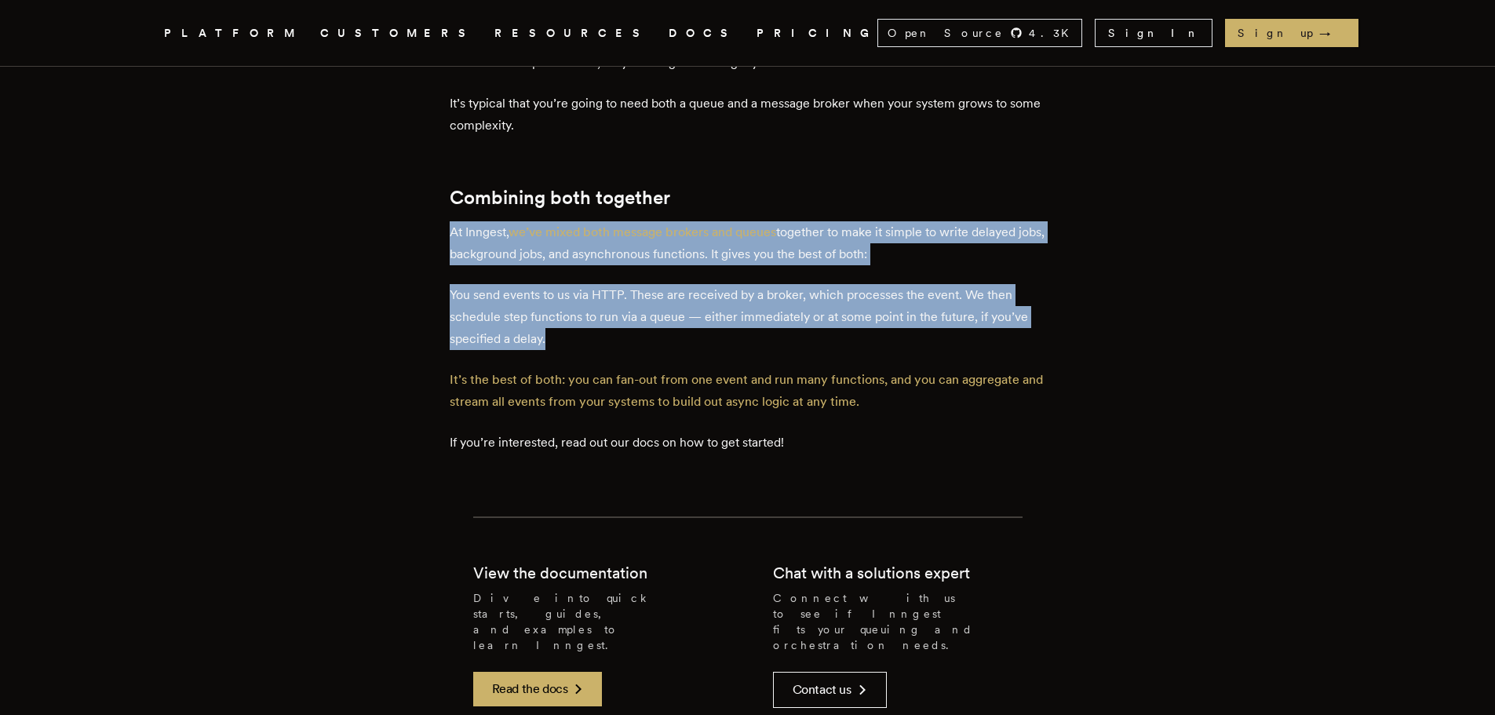
drag, startPoint x: 451, startPoint y: 234, endPoint x: 646, endPoint y: 336, distance: 219.7
click at [646, 336] on p "You send events to us via HTTP. These are received by a broker, which processes…" at bounding box center [748, 317] width 596 height 66
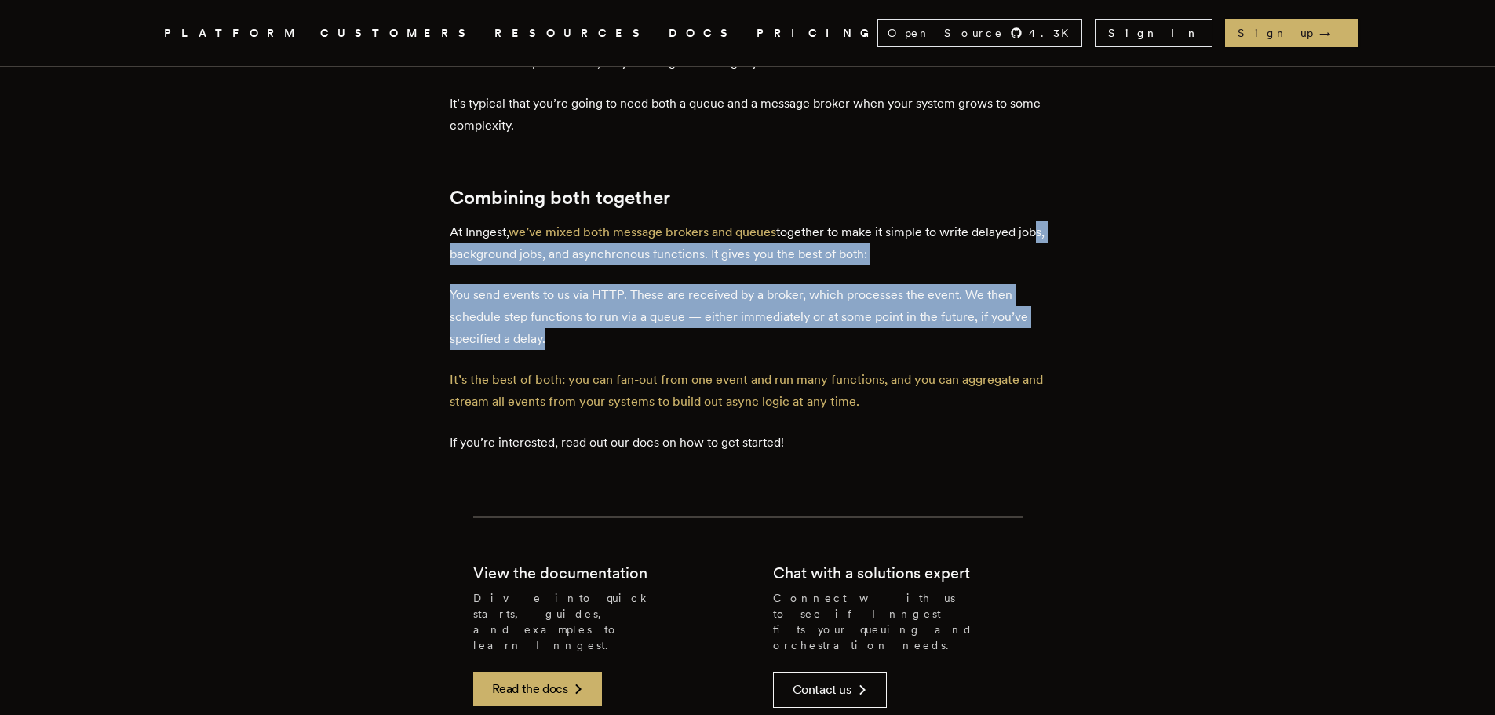
drag, startPoint x: 593, startPoint y: 341, endPoint x: 468, endPoint y: 264, distance: 147.7
click at [468, 264] on p "At Inngest, we’ve mixed both message brokers and queues together to make it sim…" at bounding box center [748, 243] width 596 height 44
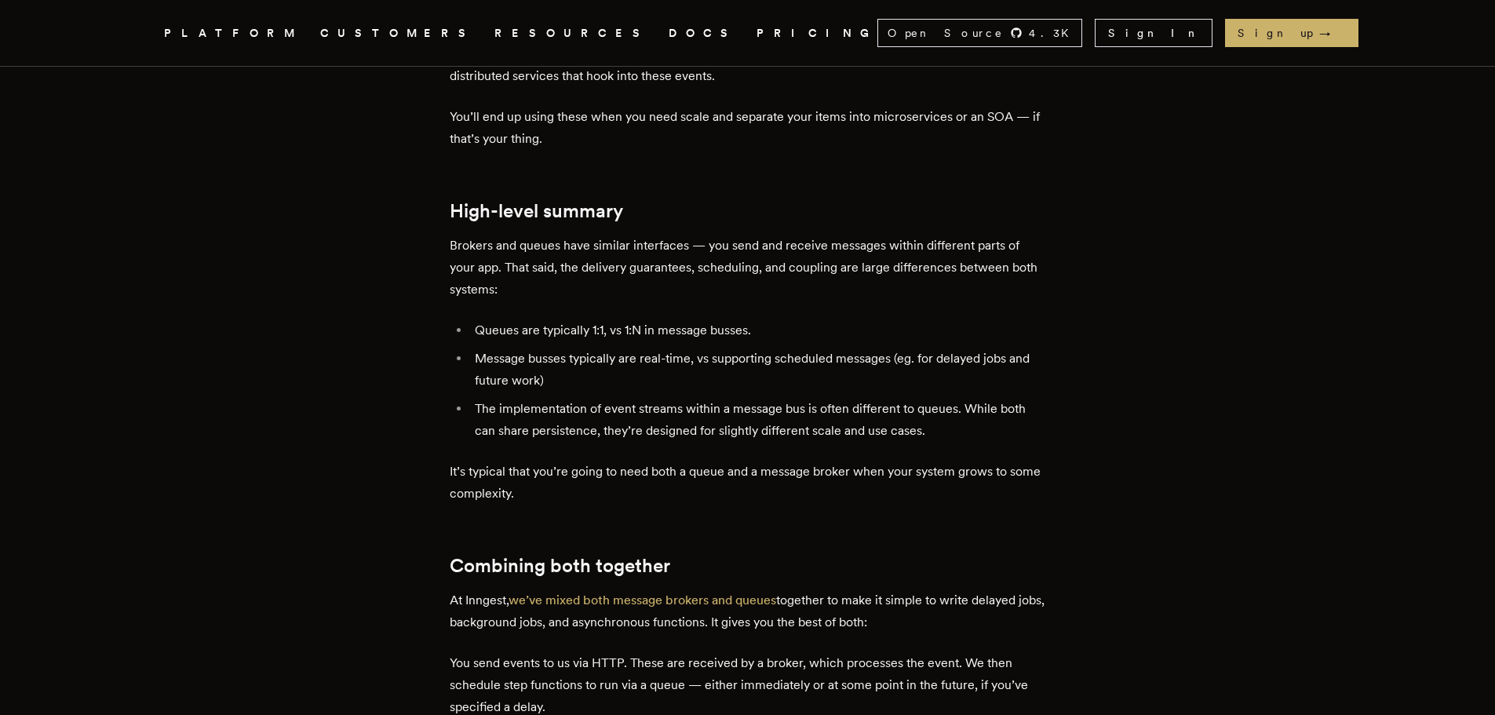
scroll to position [3061, 0]
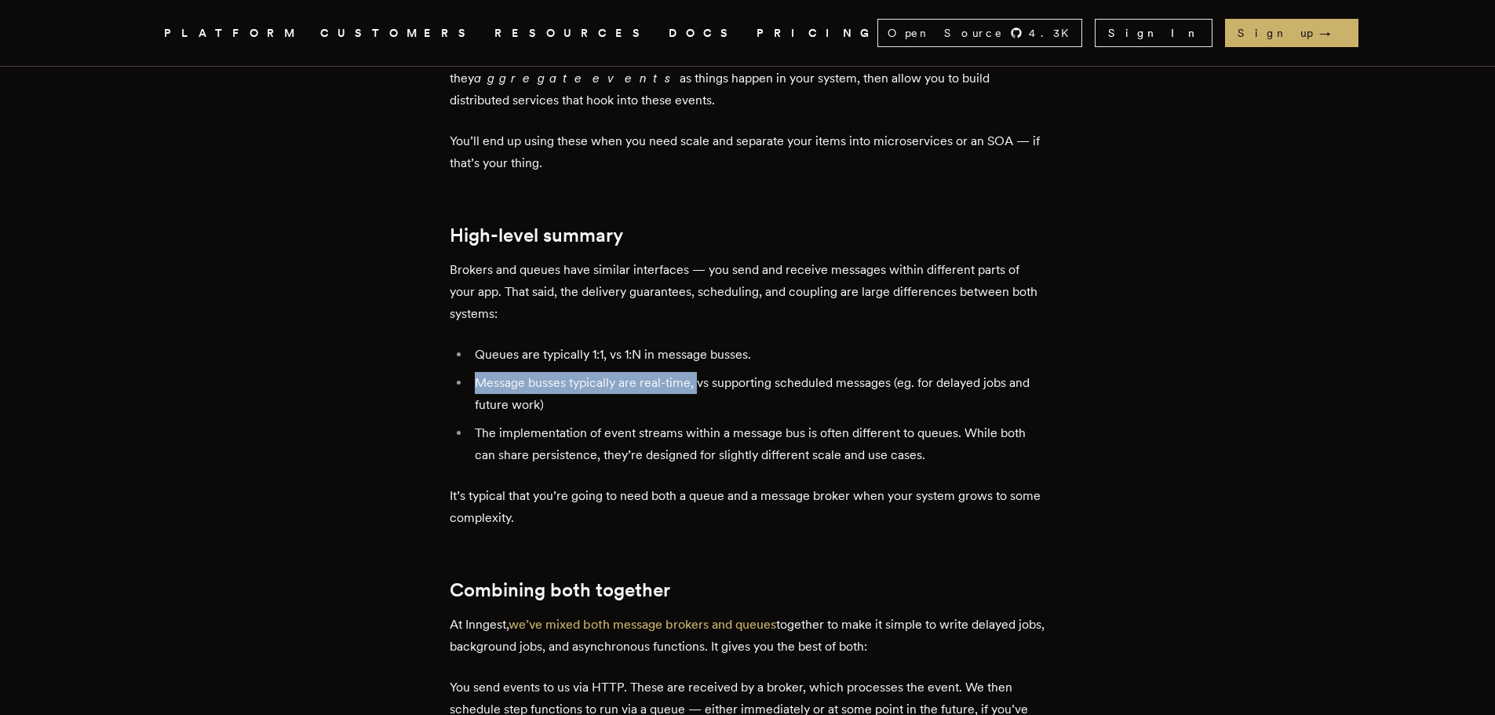
drag, startPoint x: 479, startPoint y: 382, endPoint x: 702, endPoint y: 383, distance: 223.7
click at [702, 383] on li "Message busses typically are real-time, vs supporting scheduled messages (eg. f…" at bounding box center [758, 394] width 576 height 44
click at [756, 388] on li "Message busses typically are real-time, vs supporting scheduled messages (eg. f…" at bounding box center [758, 394] width 576 height 44
